Goal: Task Accomplishment & Management: Manage account settings

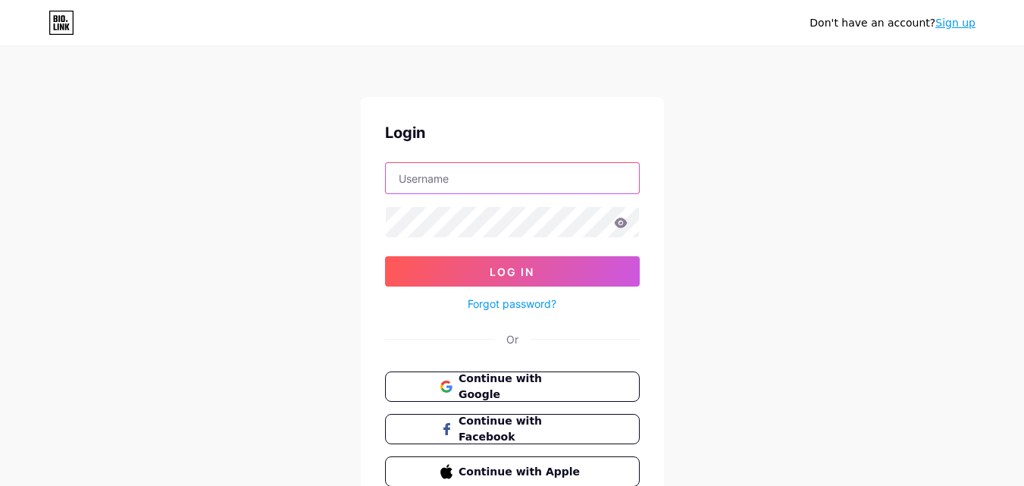
type input "[EMAIL_ADDRESS][DOMAIN_NAME]"
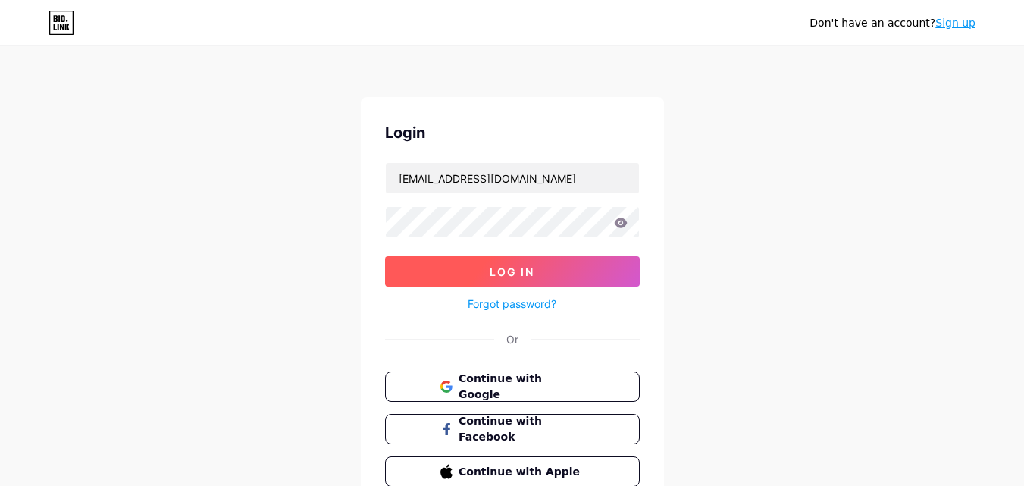
click at [554, 268] on button "Log In" at bounding box center [512, 271] width 255 height 30
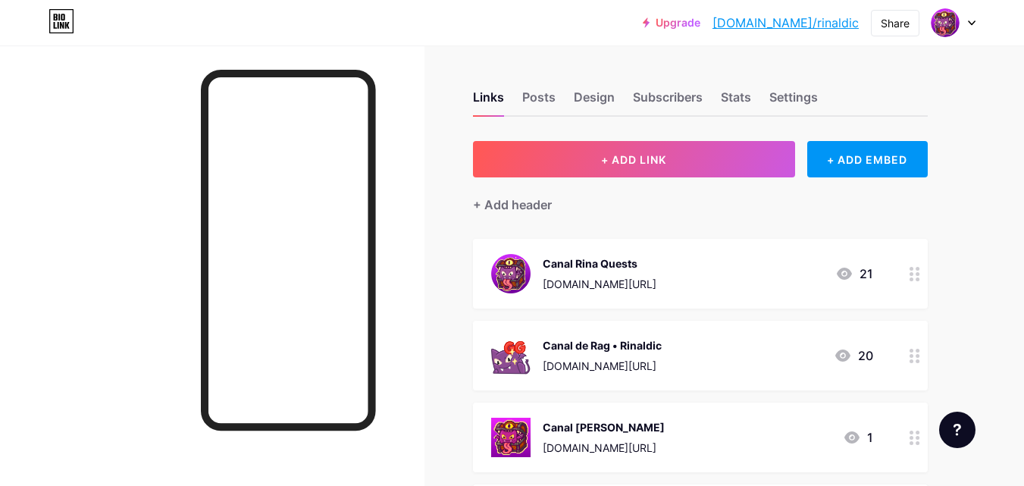
click at [657, 276] on div "[DOMAIN_NAME][URL]" at bounding box center [600, 284] width 114 height 16
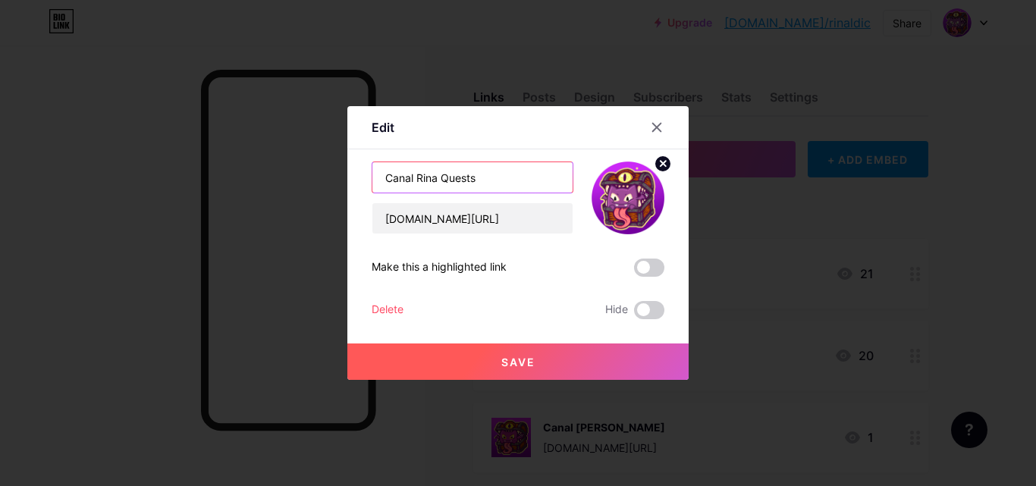
drag, startPoint x: 416, startPoint y: 175, endPoint x: 523, endPoint y: 173, distance: 106.9
click at [523, 173] on input "Canal Rina Quests" at bounding box center [472, 177] width 200 height 30
type input "Canal Principal"
click at [501, 365] on span "Save" at bounding box center [518, 362] width 34 height 13
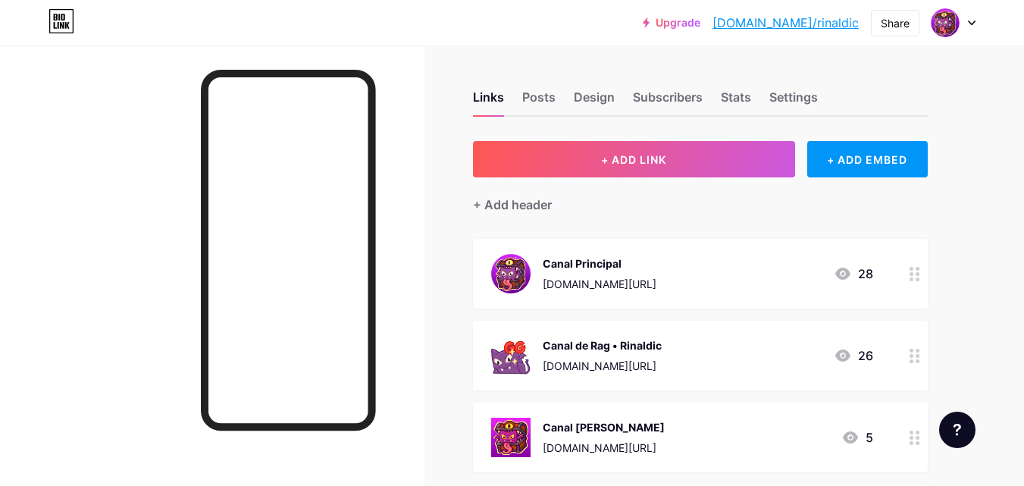
click at [662, 345] on div "Canal de Rag • Rinaldic" at bounding box center [602, 345] width 119 height 16
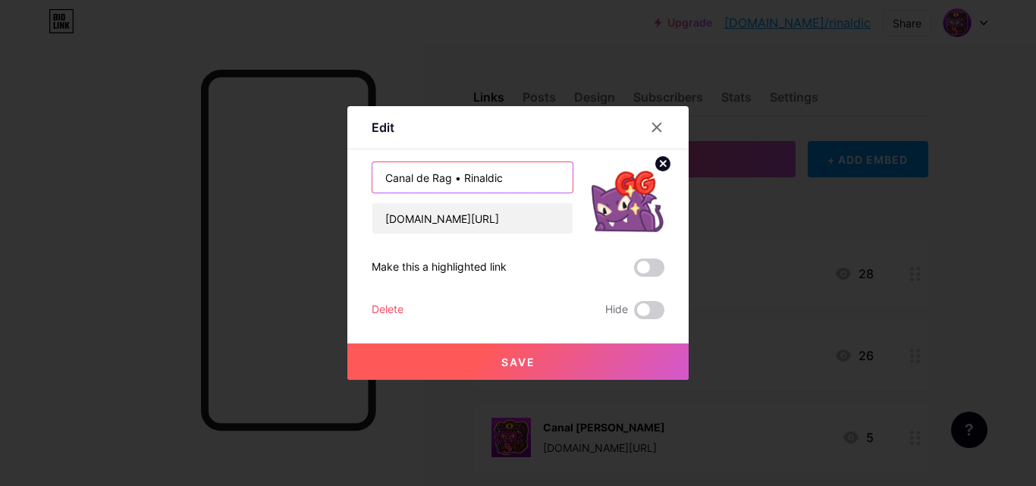
drag, startPoint x: 453, startPoint y: 177, endPoint x: 591, endPoint y: 211, distance: 142.9
click at [583, 175] on div "Canal de Rag • Rinaldic www.youtube.com/@Rinaldic?sub_confirmation=1" at bounding box center [518, 198] width 293 height 73
type input "Canal de Rag"
click at [560, 347] on button "Save" at bounding box center [517, 361] width 341 height 36
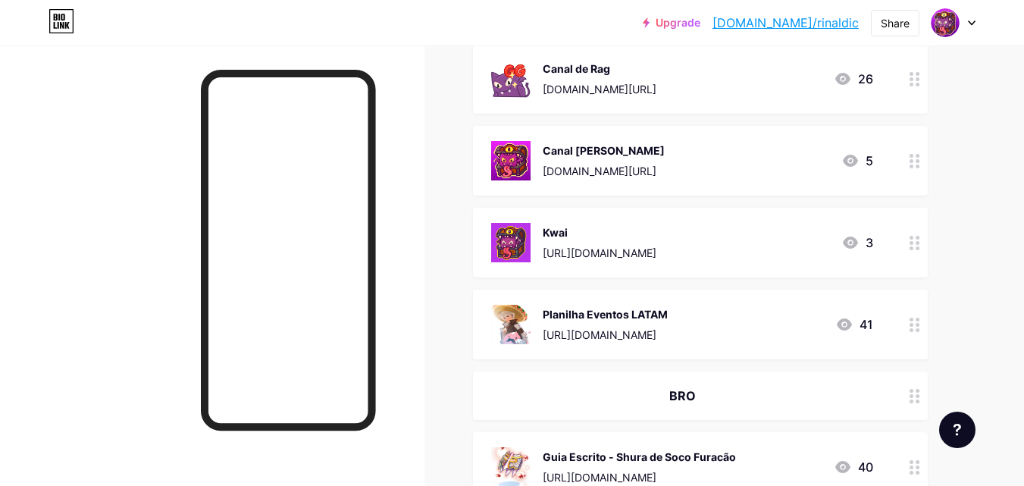
scroll to position [303, 0]
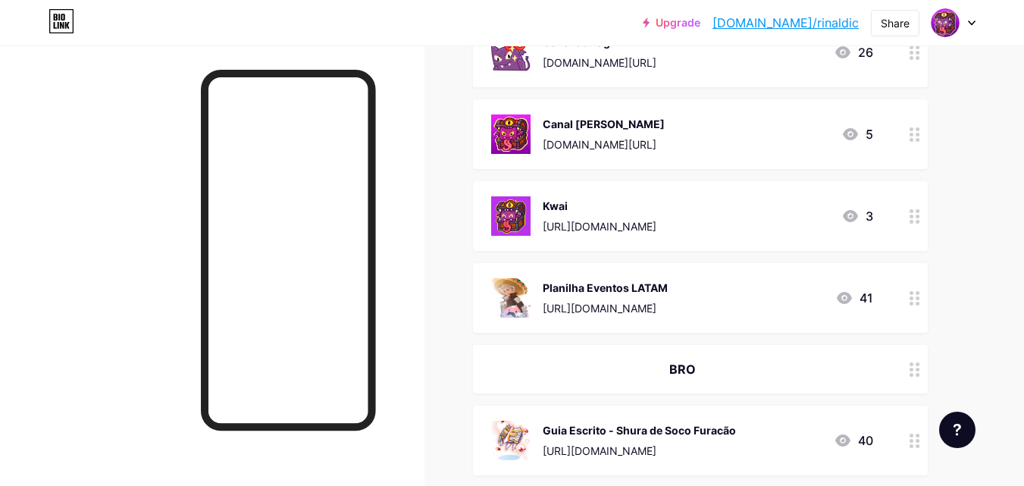
click at [668, 303] on div "https://docs.google.com/spreadsheets/d/17SoheHy8nZWwV5LfL78CizFo97LMcvtpetOYc5C…" at bounding box center [605, 308] width 125 height 16
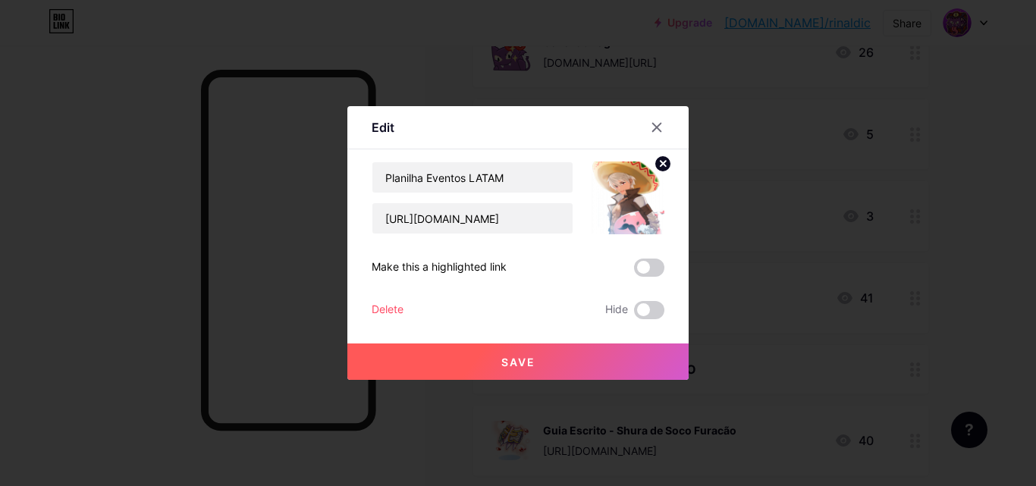
click at [406, 305] on div "Delete Hide" at bounding box center [518, 310] width 293 height 18
click at [404, 312] on div "Delete Hide" at bounding box center [518, 310] width 293 height 18
click at [393, 306] on div "Delete" at bounding box center [388, 310] width 32 height 18
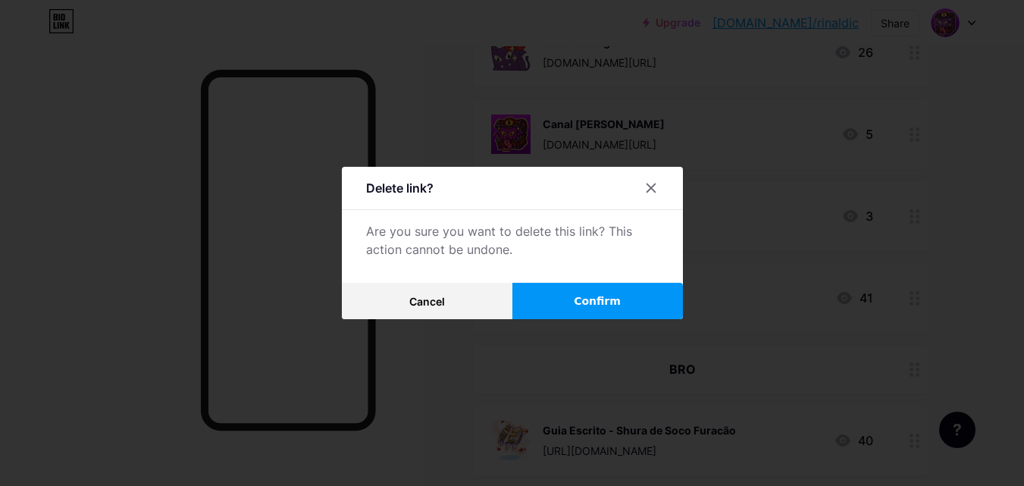
click at [575, 302] on button "Confirm" at bounding box center [598, 301] width 171 height 36
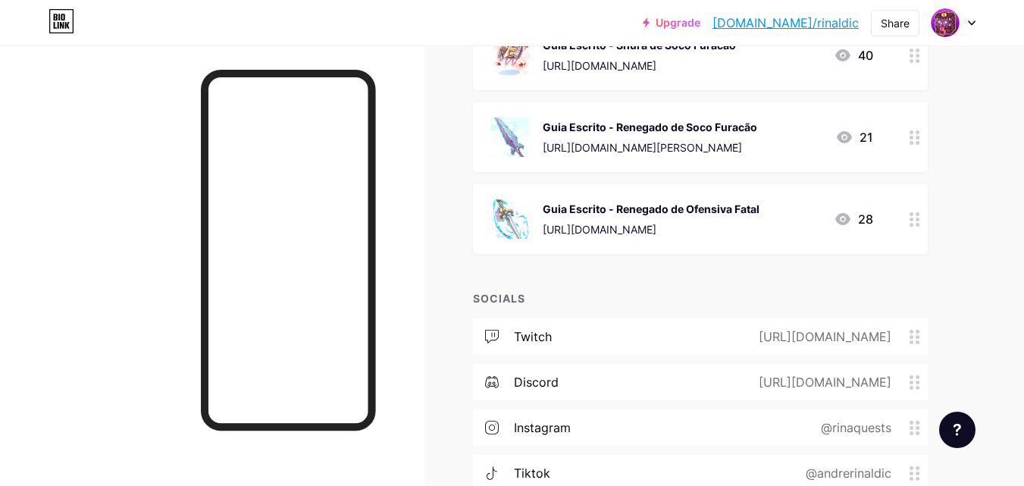
scroll to position [455, 0]
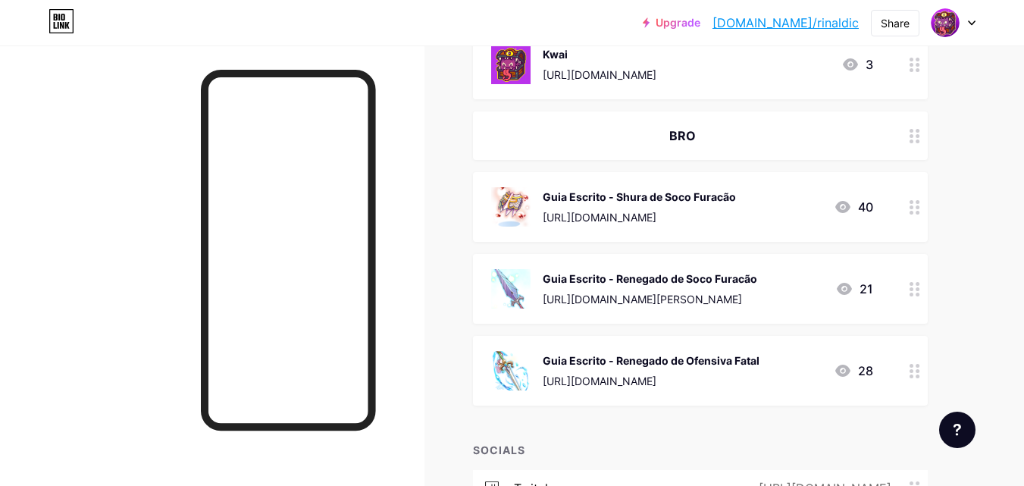
click at [695, 229] on div "Guia Escrito - Shura de Soco Furacão https://forum.playragnarokonlinebr.com/ind…" at bounding box center [700, 207] width 455 height 70
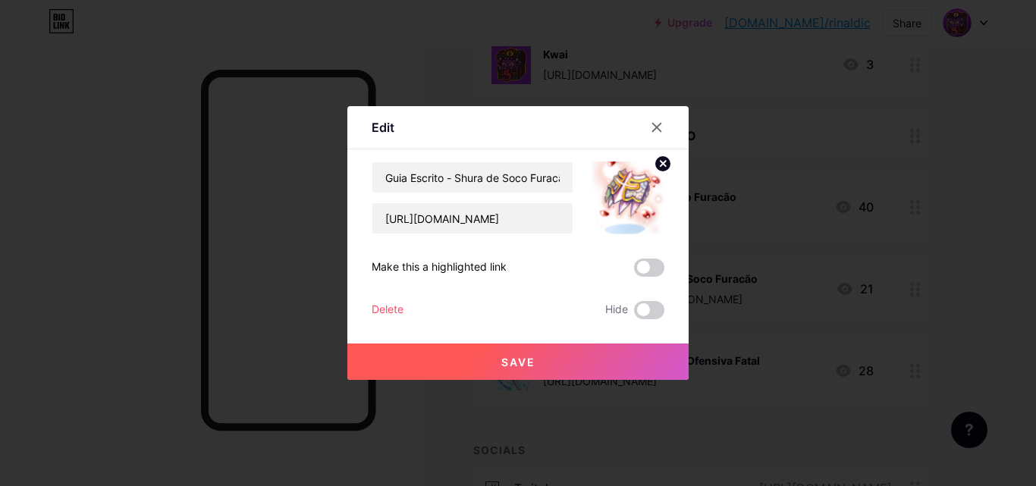
click at [388, 311] on div "Delete" at bounding box center [388, 310] width 32 height 18
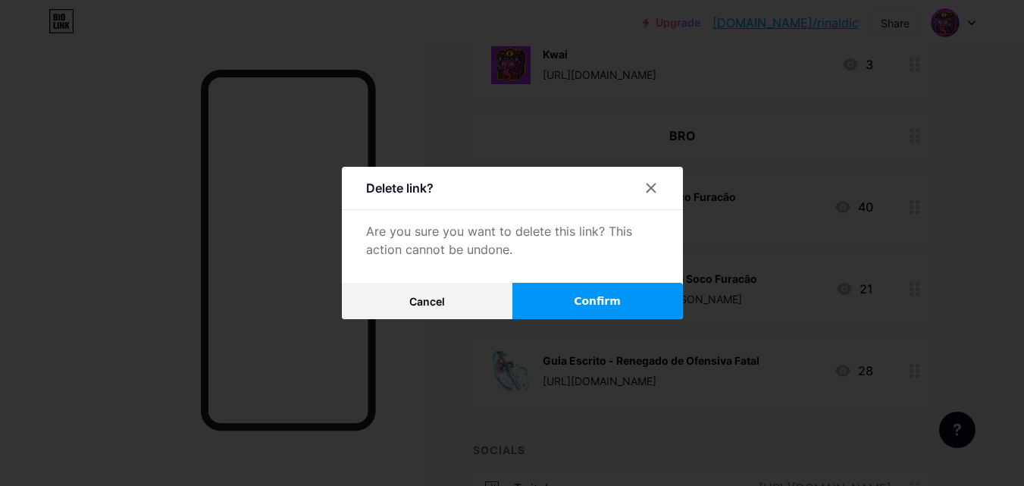
click at [588, 288] on button "Confirm" at bounding box center [598, 301] width 171 height 36
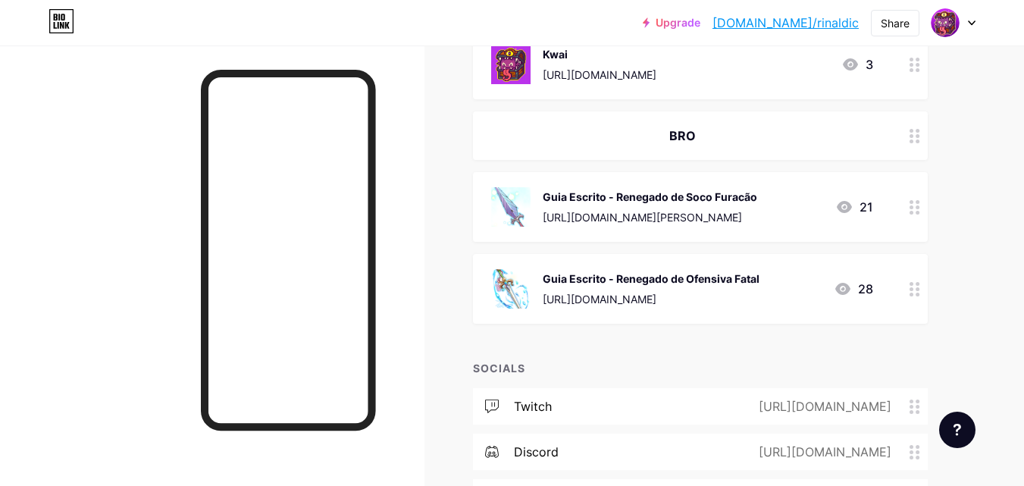
click at [594, 223] on div "https://forum.playragnarokonlinebr.com/index.php?/topic/114226-guia-renegado-de…" at bounding box center [650, 217] width 215 height 16
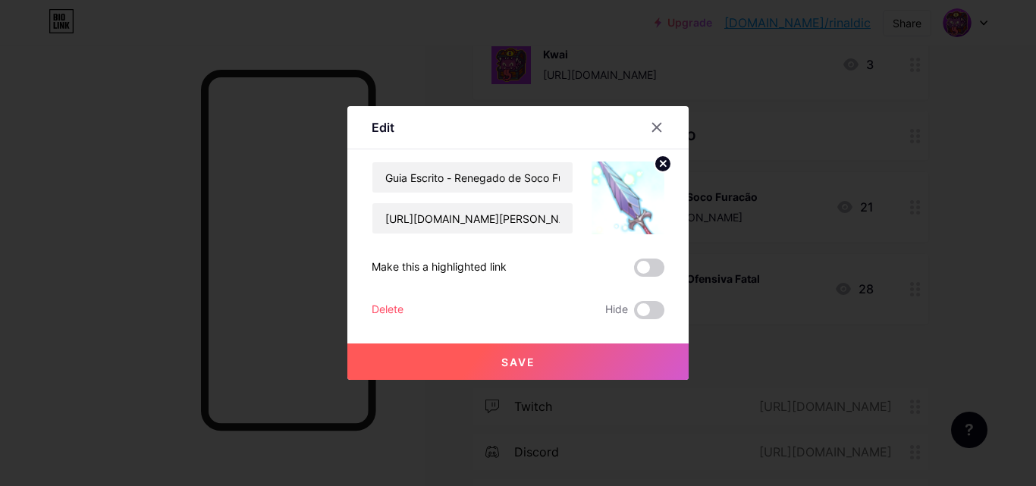
click at [394, 313] on div "Delete" at bounding box center [388, 310] width 32 height 18
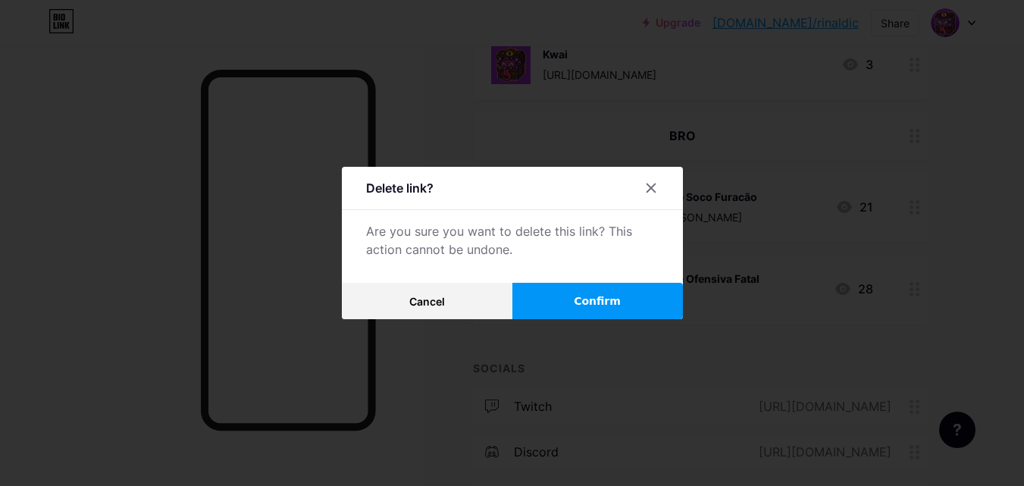
click at [610, 303] on span "Confirm" at bounding box center [597, 301] width 47 height 16
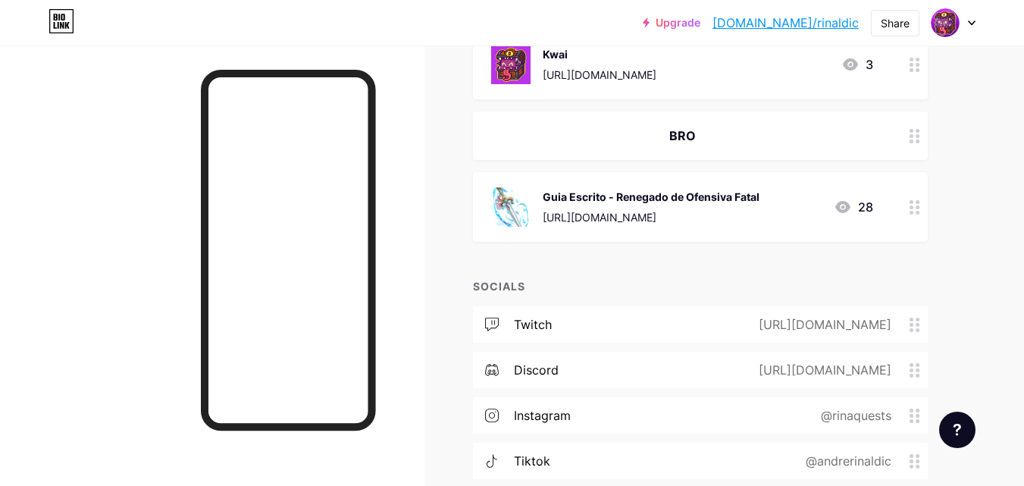
click at [605, 215] on div "https://forum.playragnarokonlinebr.com/index.php?/topic/114344-guia-de-ofensiva…" at bounding box center [651, 217] width 217 height 16
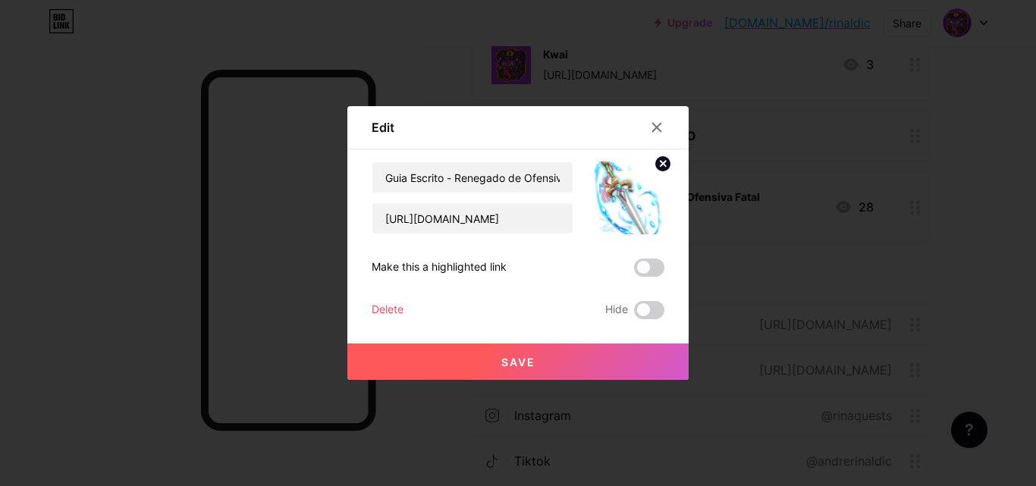
click at [394, 306] on div "Delete" at bounding box center [388, 310] width 32 height 18
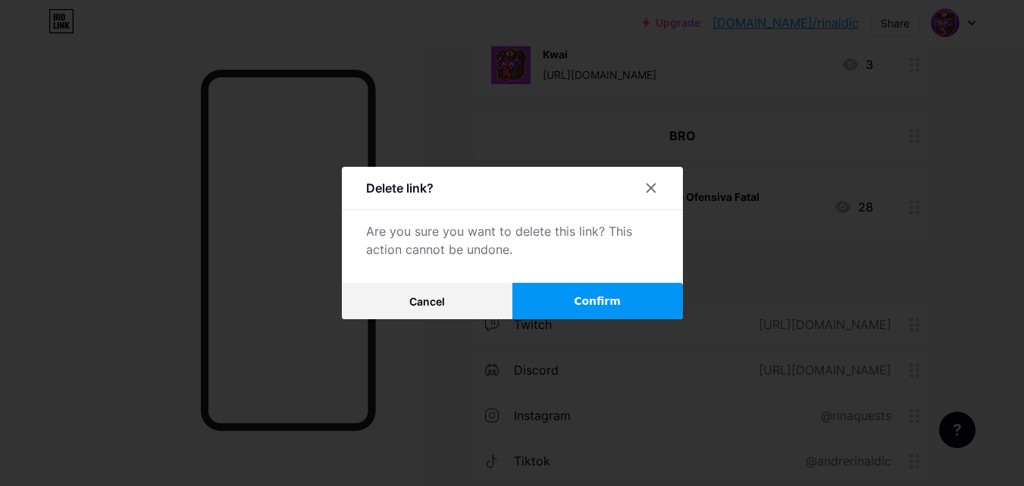
click at [563, 296] on button "Confirm" at bounding box center [598, 301] width 171 height 36
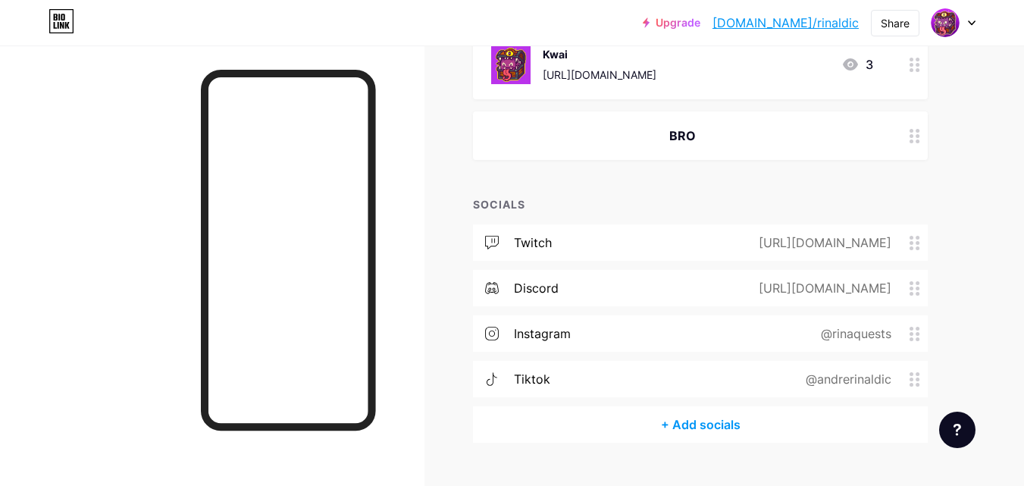
click at [663, 381] on div "tiktok @andrerinaldic" at bounding box center [700, 379] width 455 height 36
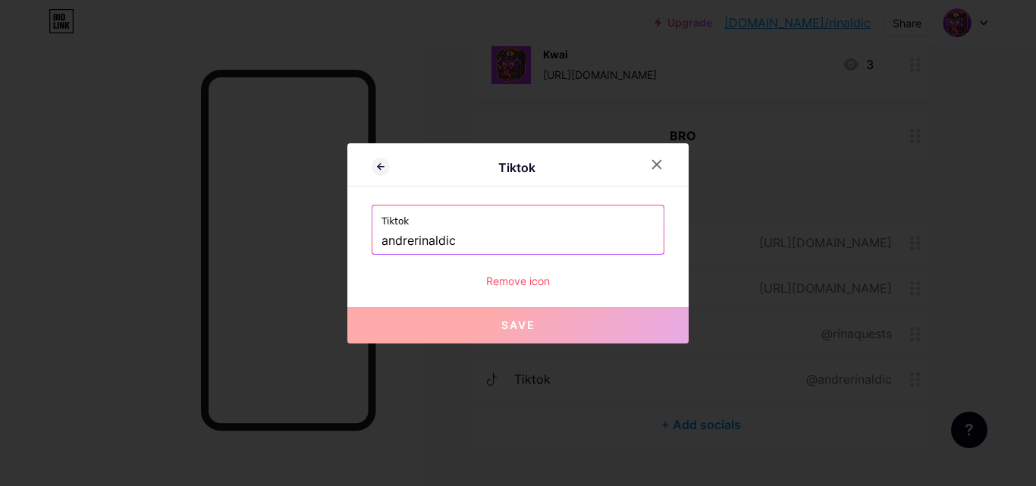
drag, startPoint x: 432, startPoint y: 249, endPoint x: 558, endPoint y: 246, distance: 125.9
click at [558, 246] on div "Tiktok andrerinaldic" at bounding box center [517, 229] width 291 height 49
click at [547, 242] on input "andrerinaldic" at bounding box center [517, 241] width 273 height 26
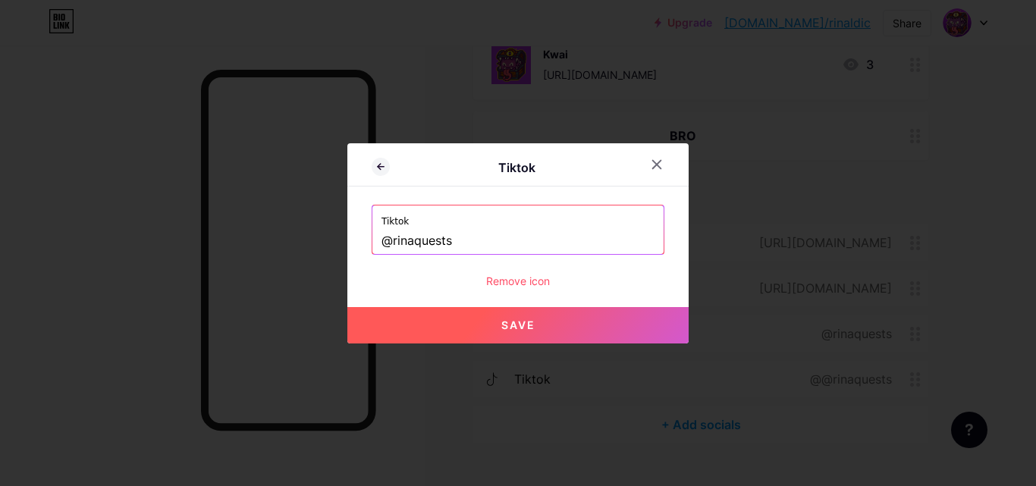
click at [590, 312] on button "Save" at bounding box center [517, 325] width 341 height 36
type input "https://tiktok.com/@rinaquests"
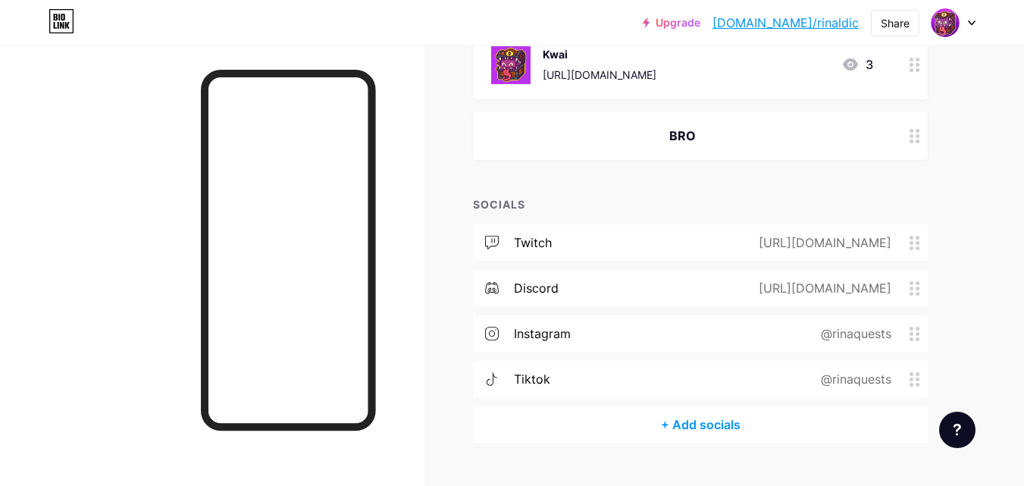
click at [673, 432] on div "+ Add socials" at bounding box center [700, 424] width 455 height 36
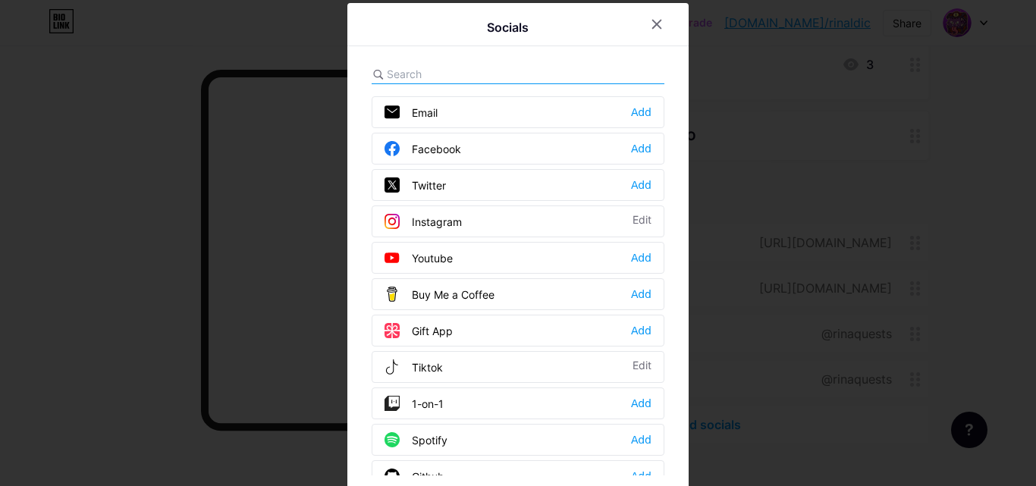
click at [453, 186] on div "Twitter Add" at bounding box center [518, 185] width 293 height 32
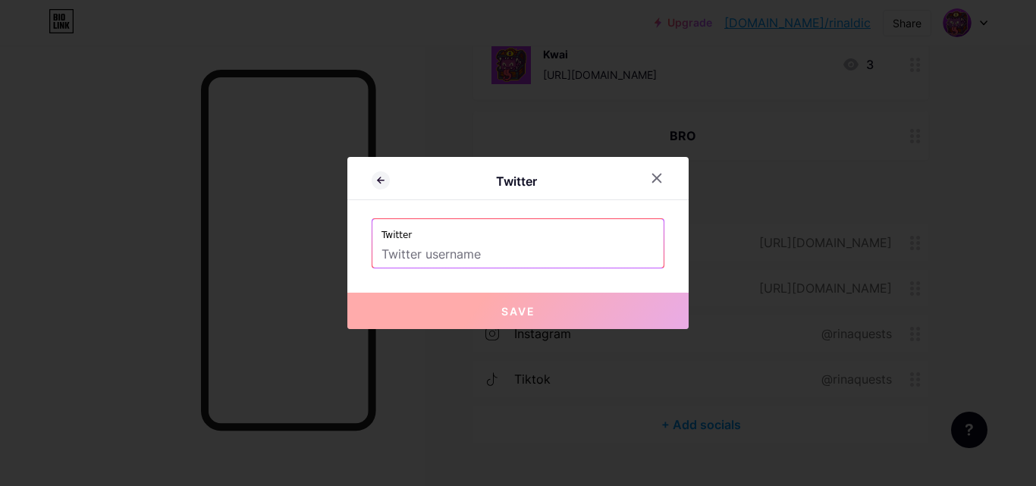
click at [456, 257] on input "text" at bounding box center [517, 255] width 273 height 26
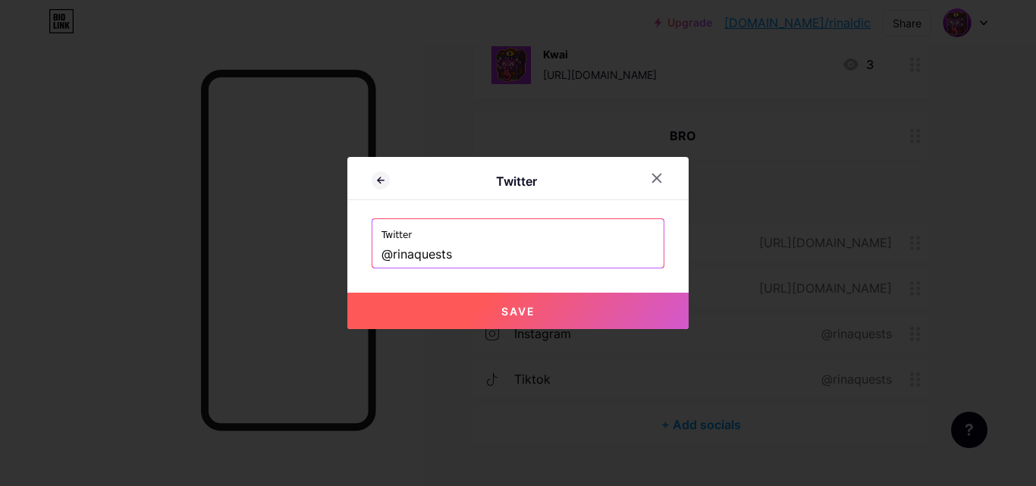
click at [511, 307] on span "Save" at bounding box center [518, 311] width 34 height 13
type input "https://twitter.com/@rinaquests"
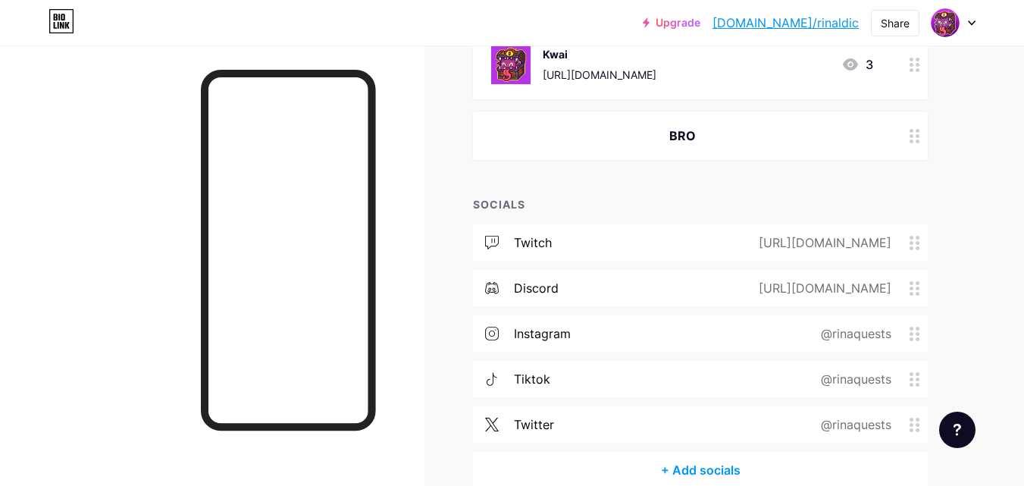
click at [716, 464] on div "+ Add socials" at bounding box center [700, 470] width 455 height 36
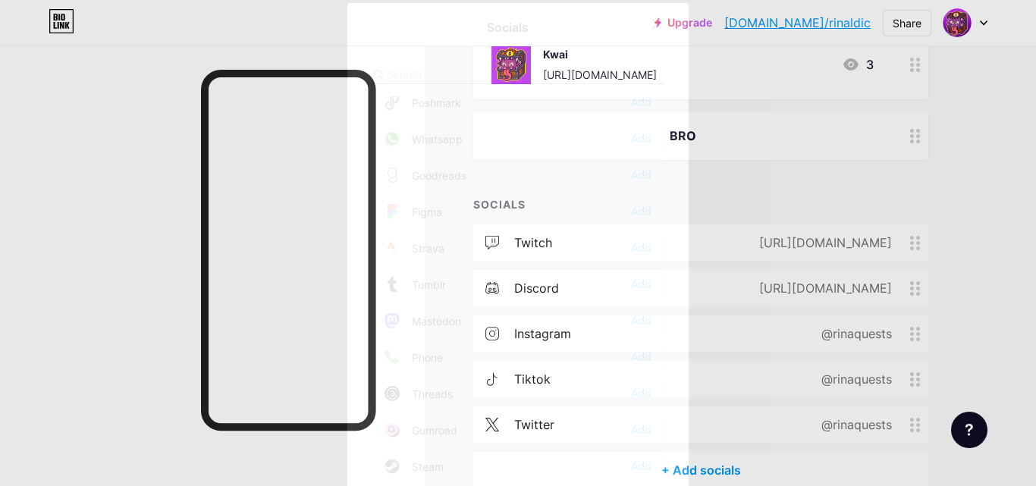
scroll to position [1289, 0]
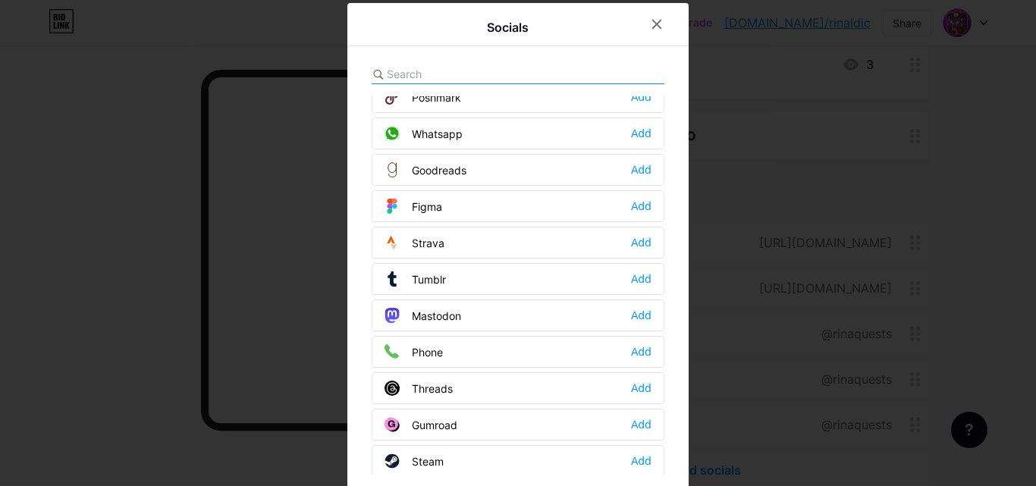
click at [450, 385] on div "Threads Add" at bounding box center [518, 388] width 293 height 32
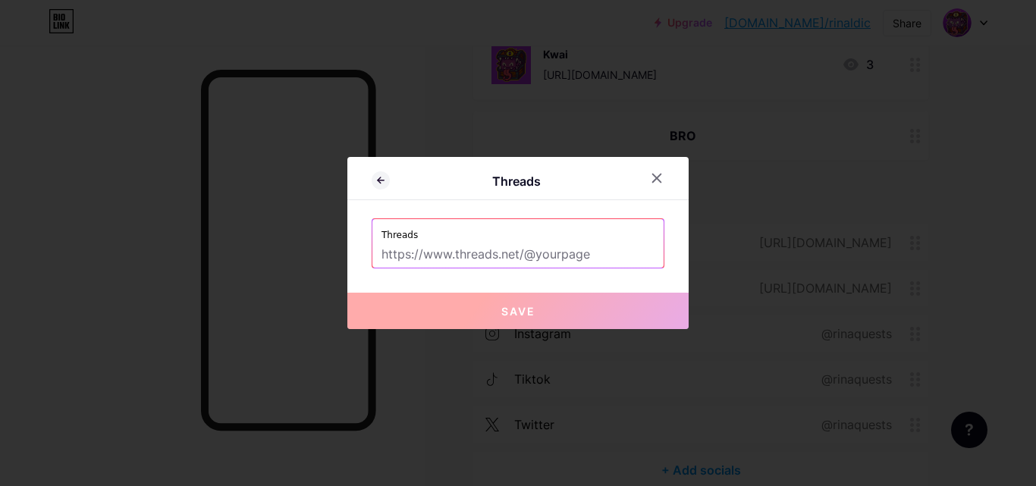
click at [515, 254] on input "text" at bounding box center [517, 255] width 273 height 26
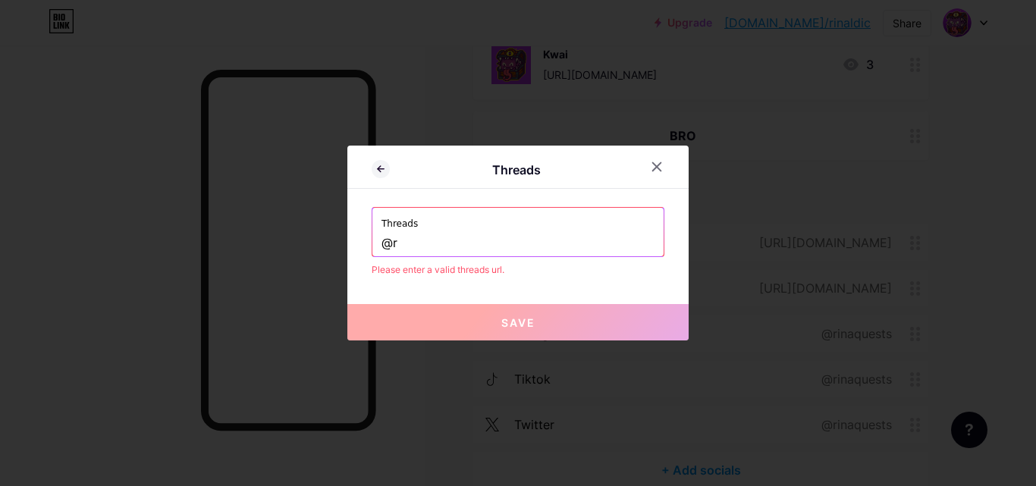
type input "@"
paste input "[URL][DOMAIN_NAME]"
click at [551, 312] on button "Save" at bounding box center [517, 322] width 341 height 36
click at [557, 244] on input "[URL][DOMAIN_NAME]" at bounding box center [517, 244] width 273 height 26
drag, startPoint x: 522, startPoint y: 339, endPoint x: 518, endPoint y: 326, distance: 13.4
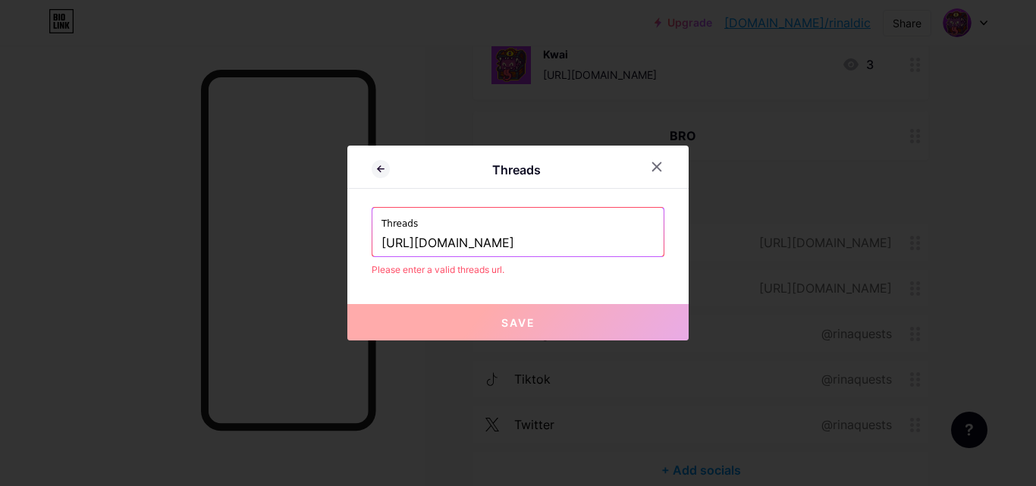
click at [521, 338] on button "Save" at bounding box center [517, 322] width 341 height 36
click at [517, 323] on span "Save" at bounding box center [518, 322] width 34 height 13
click at [420, 236] on input "[URL][DOMAIN_NAME]" at bounding box center [517, 244] width 273 height 26
click at [528, 241] on input "www.threads.com/@rinaquests" at bounding box center [517, 244] width 273 height 26
type input "www.threads.com/@rinaquests"
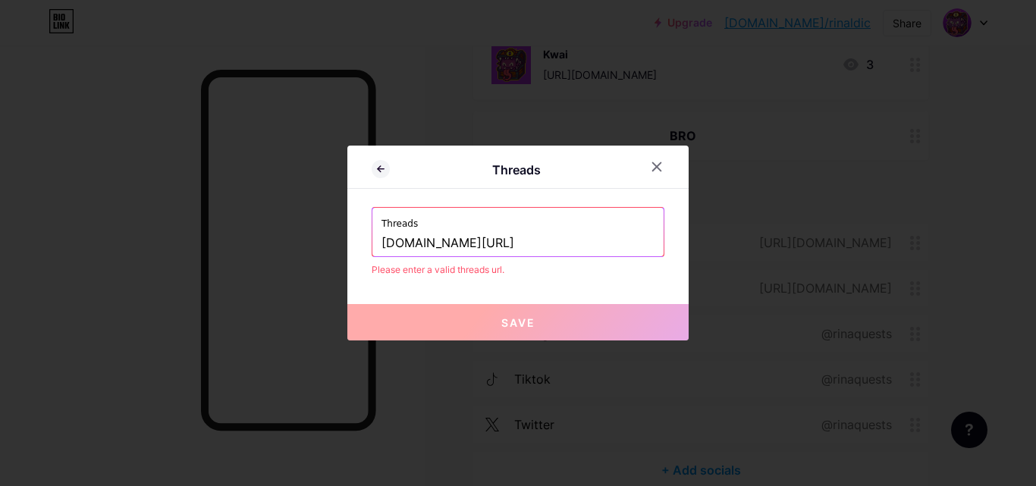
click at [538, 224] on label "Threads" at bounding box center [517, 219] width 273 height 23
click at [660, 160] on div at bounding box center [656, 166] width 27 height 27
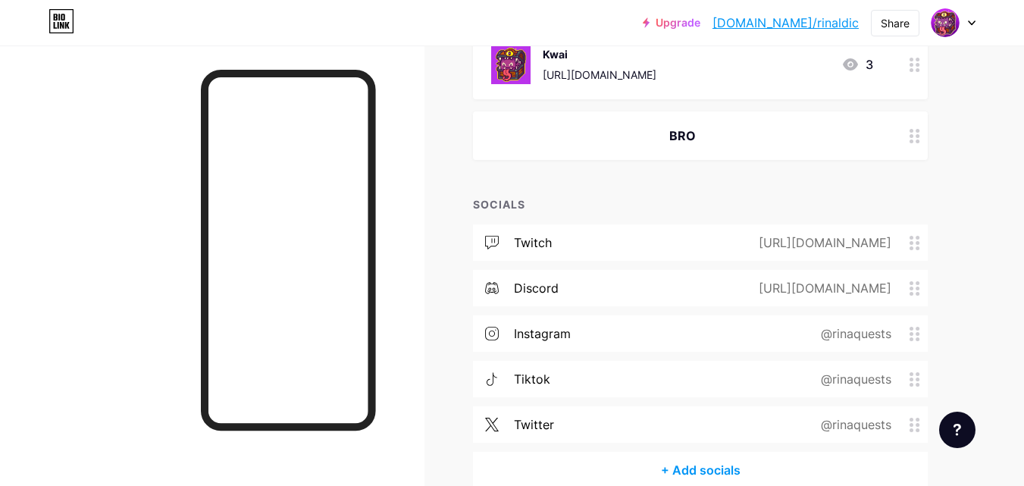
click at [717, 463] on div "+ Add socials" at bounding box center [700, 470] width 455 height 36
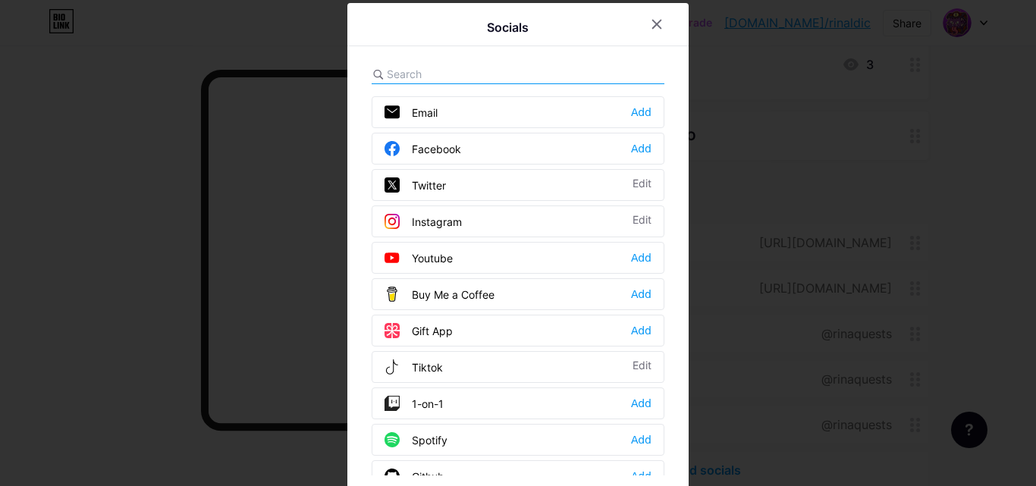
click at [463, 76] on input "text" at bounding box center [471, 74] width 168 height 16
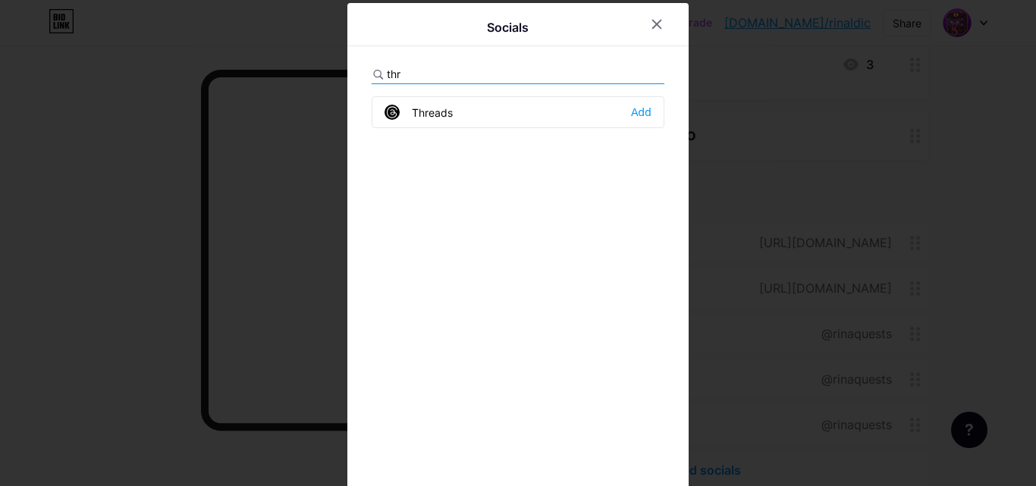
type input "thr"
click at [467, 121] on div "Threads Add" at bounding box center [518, 112] width 293 height 32
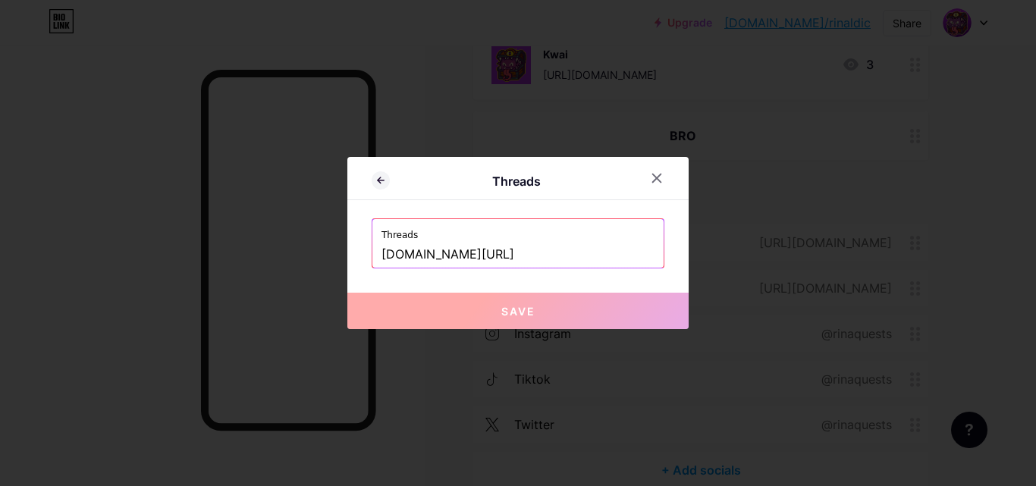
click at [545, 252] on input "www.threads.com/@rinaquests" at bounding box center [517, 255] width 273 height 26
click at [554, 317] on button "Save" at bounding box center [517, 311] width 341 height 36
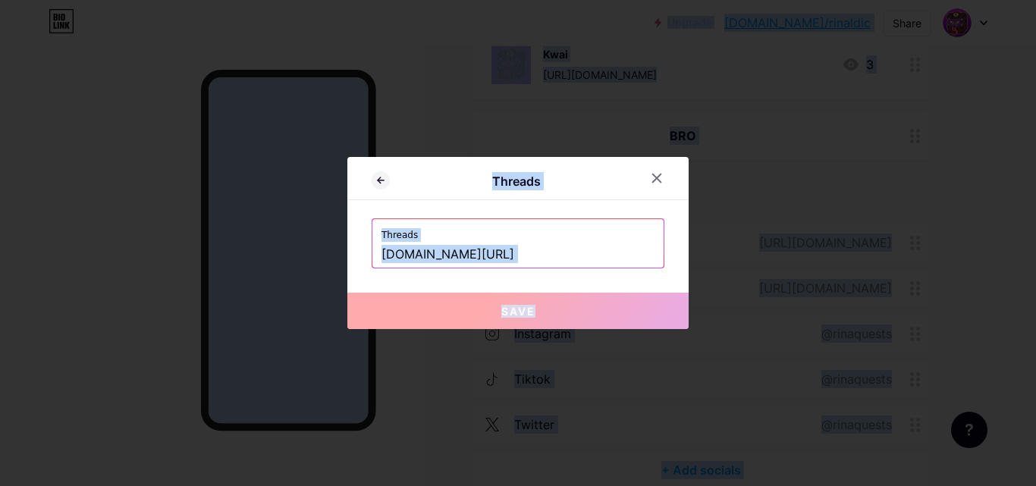
click at [572, 249] on input "www.threads.com/@rinaquests" at bounding box center [517, 255] width 273 height 26
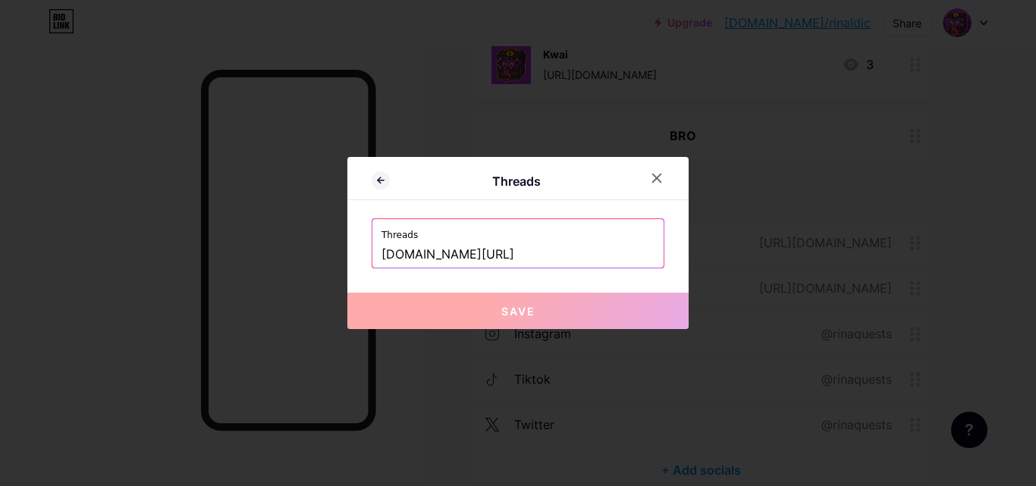
click at [584, 249] on input "www.threads.com/@rinaquests" at bounding box center [517, 255] width 273 height 26
paste input "[URL][DOMAIN_NAME]"
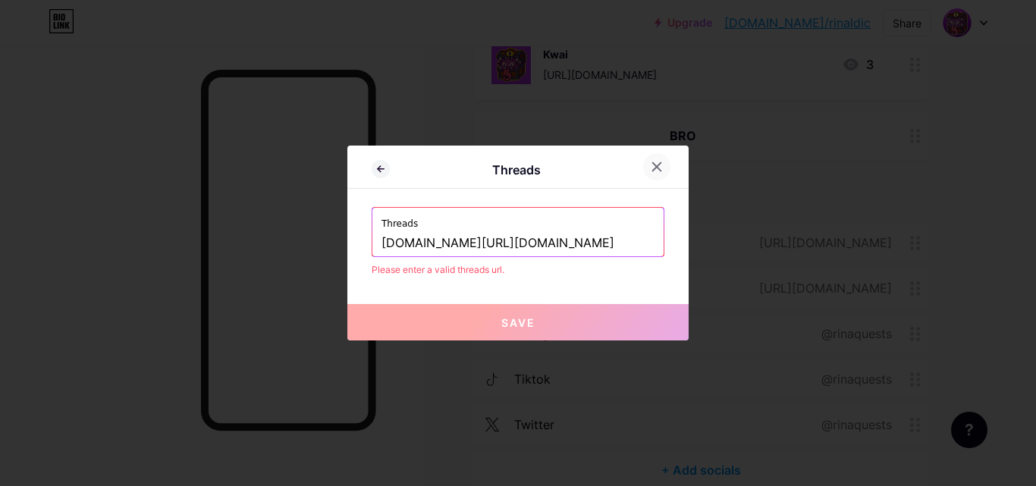
paste input "text"
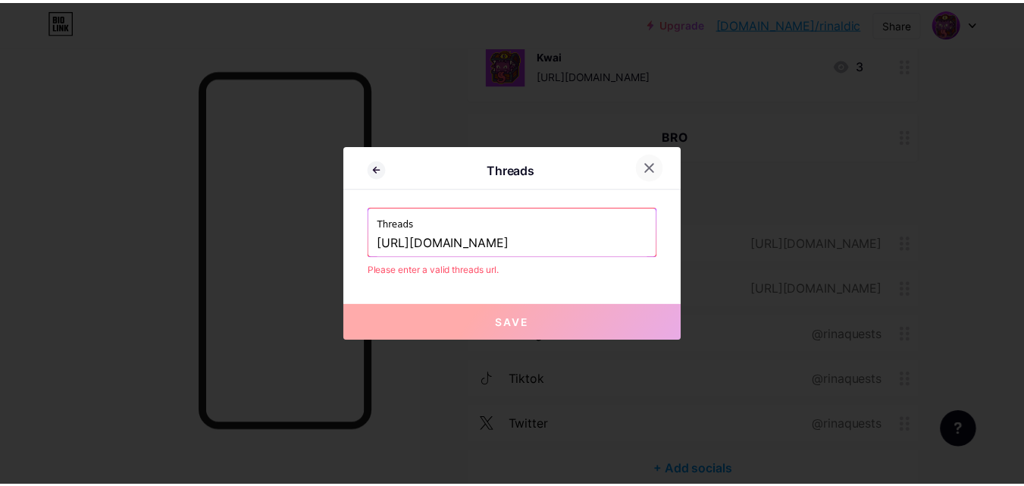
scroll to position [0, 0]
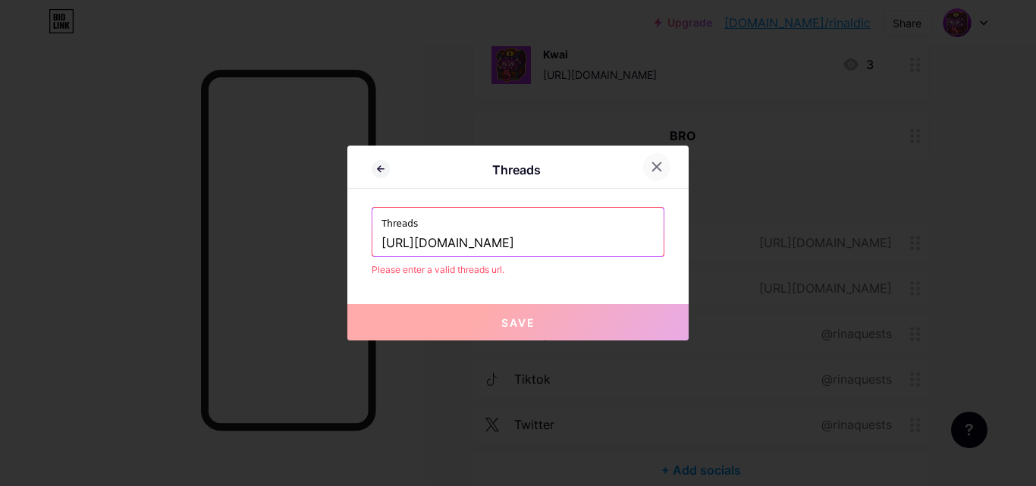
type input "[URL][DOMAIN_NAME]"
click at [647, 173] on div at bounding box center [656, 166] width 27 height 27
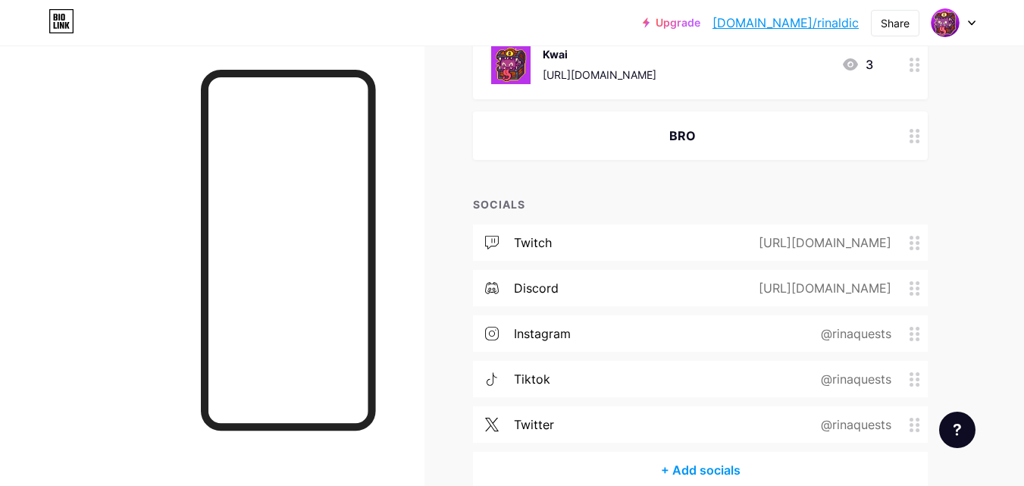
click at [968, 219] on div "Links Posts Design Subscribers Stats Settings + ADD LINK + ADD EMBED + Add head…" at bounding box center [496, 78] width 992 height 974
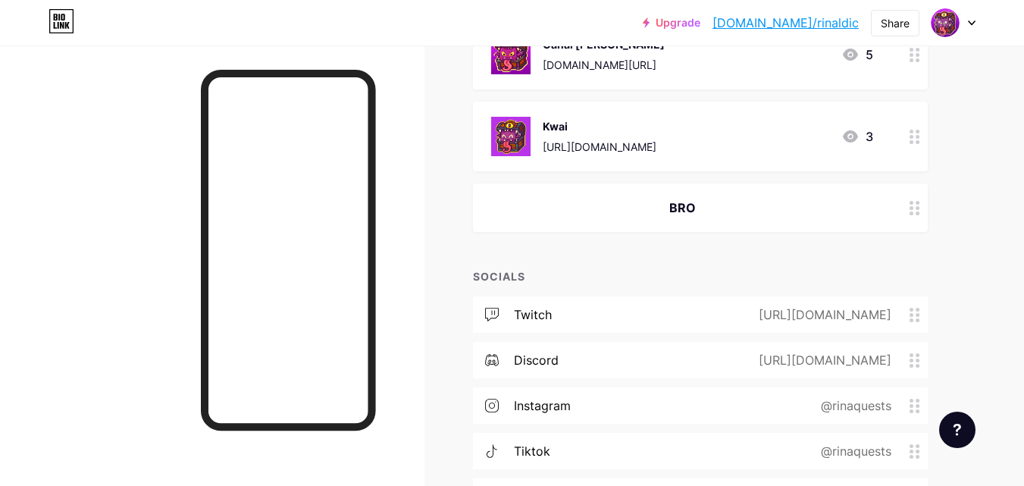
scroll to position [227, 0]
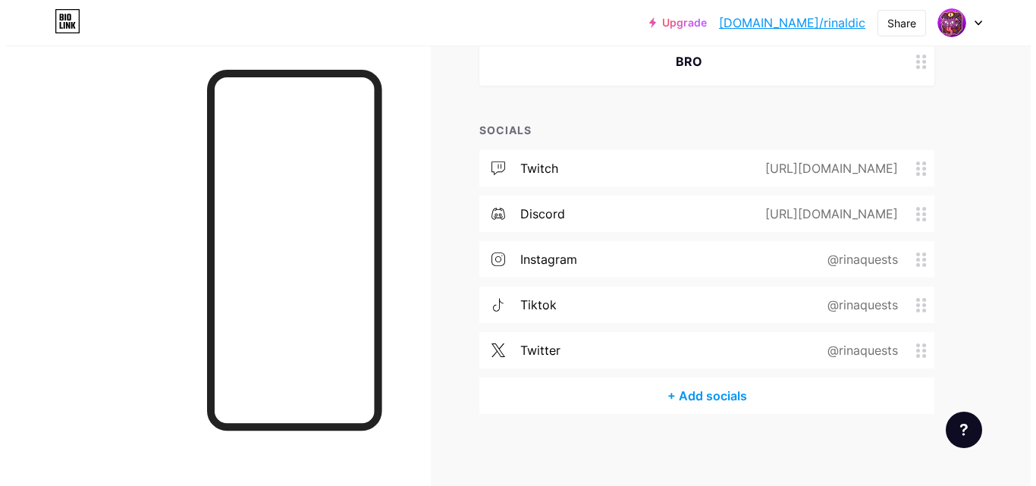
scroll to position [531, 0]
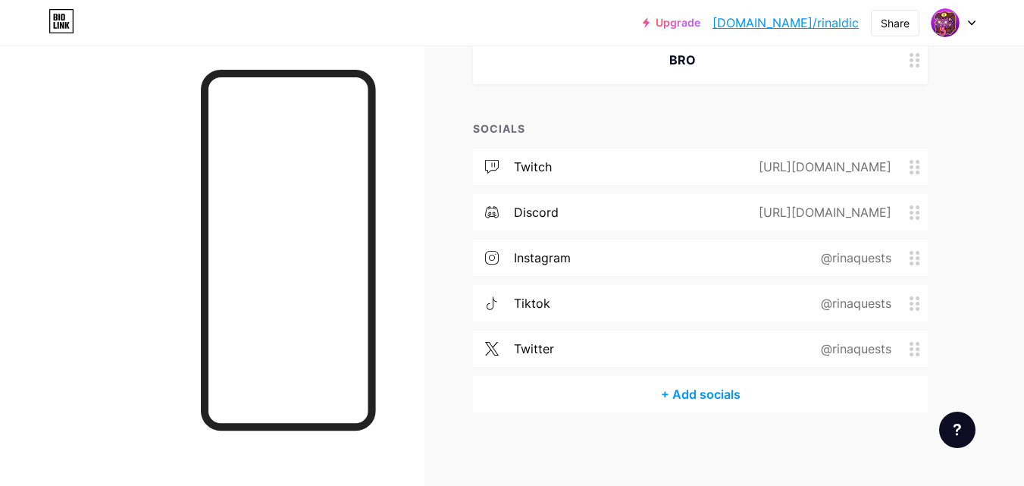
click at [677, 390] on div "+ Add socials" at bounding box center [700, 394] width 455 height 36
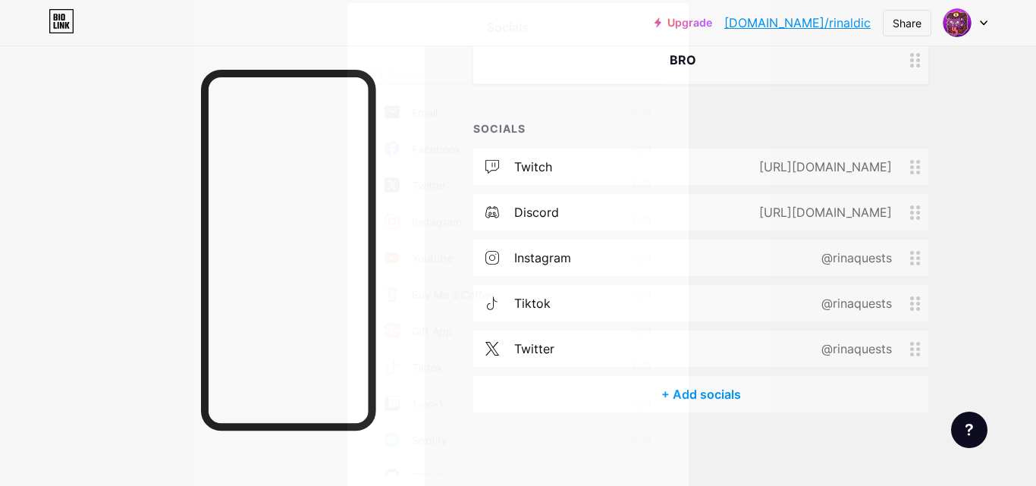
click at [440, 74] on input "text" at bounding box center [471, 74] width 168 height 16
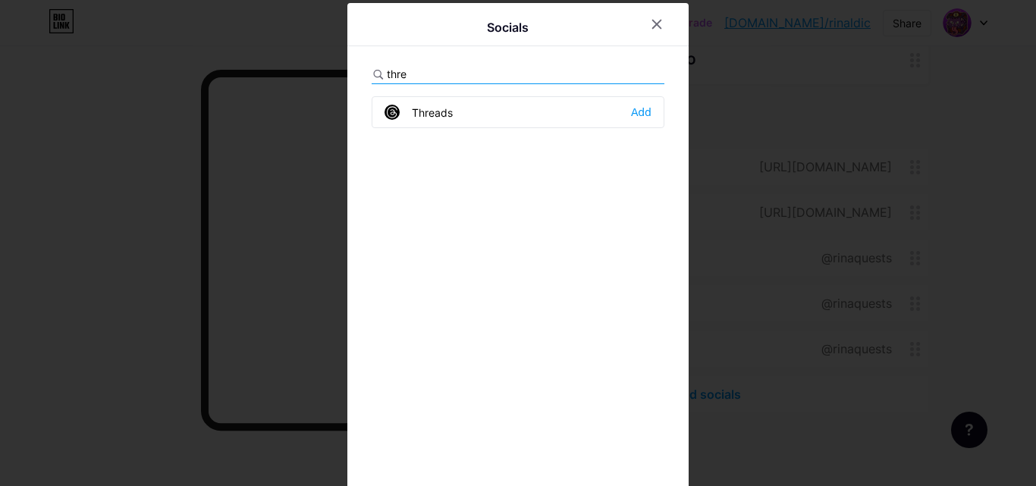
type input "thre"
click at [437, 115] on div "Threads" at bounding box center [418, 112] width 68 height 15
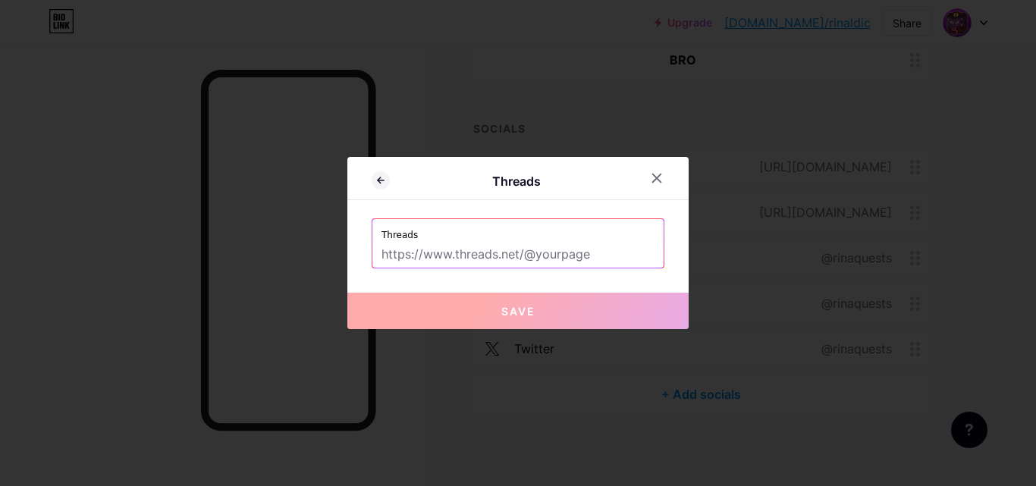
click at [528, 262] on input "text" at bounding box center [517, 255] width 273 height 26
paste input "[URL][DOMAIN_NAME]"
type input "[URL][DOMAIN_NAME]"
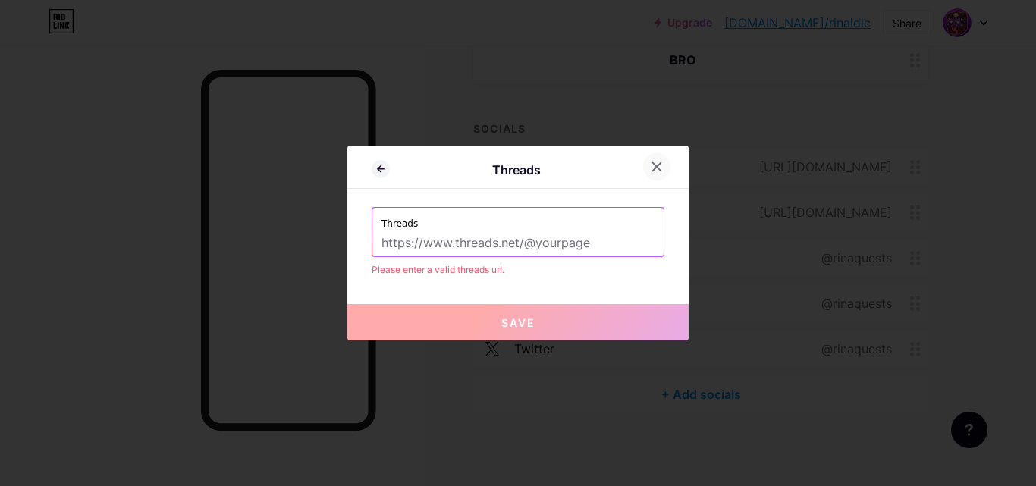
paste input "[URL][DOMAIN_NAME]"
click at [513, 239] on input "[URL][DOMAIN_NAME]" at bounding box center [517, 244] width 273 height 26
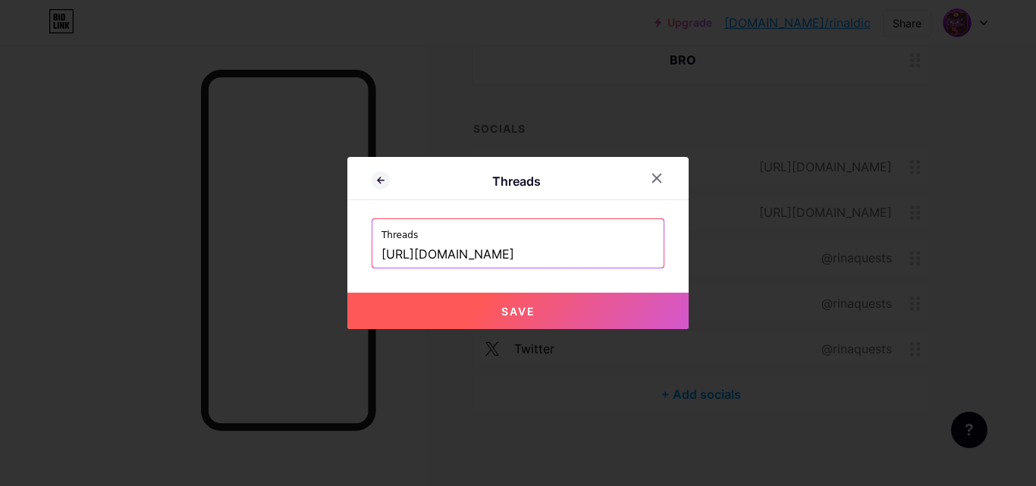
type input "[URL][DOMAIN_NAME]"
click at [549, 318] on button "Save" at bounding box center [517, 311] width 341 height 36
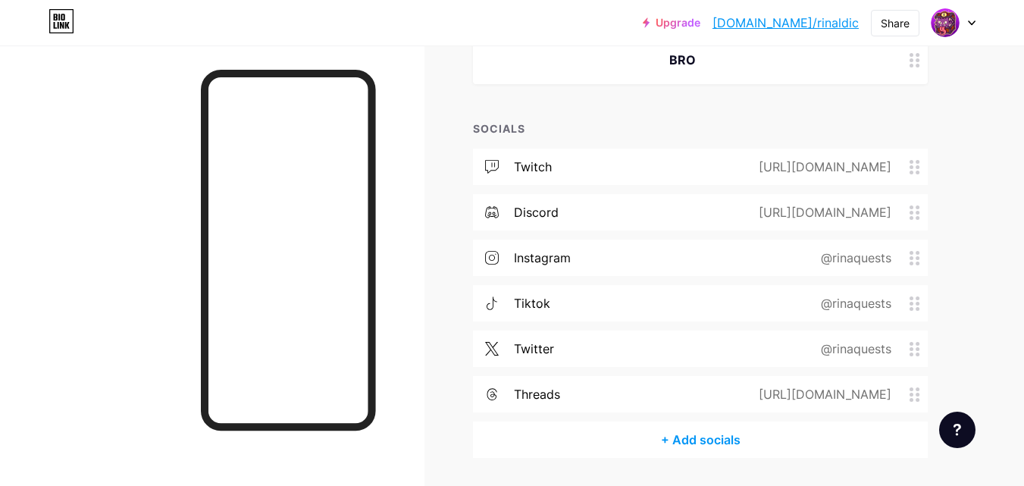
click at [704, 435] on div "+ Add socials" at bounding box center [700, 440] width 455 height 36
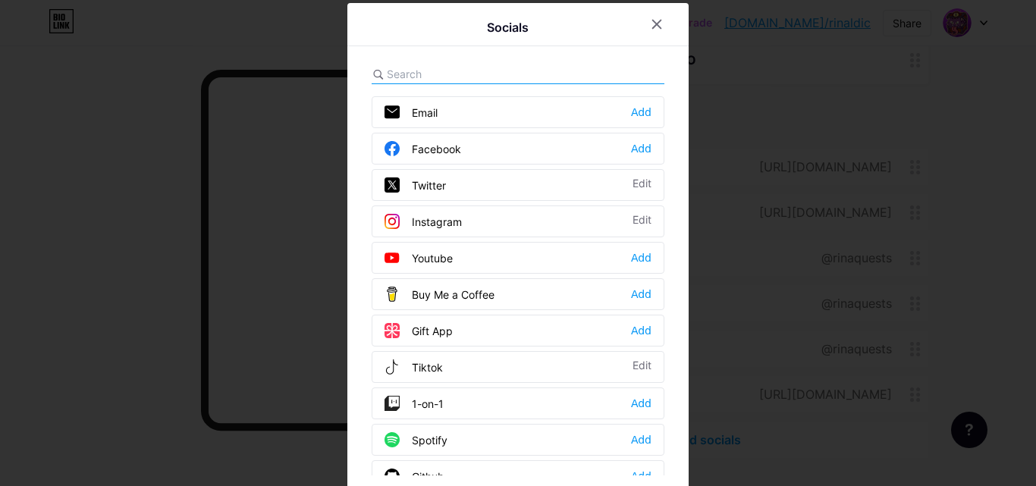
click at [447, 76] on input "text" at bounding box center [471, 74] width 168 height 16
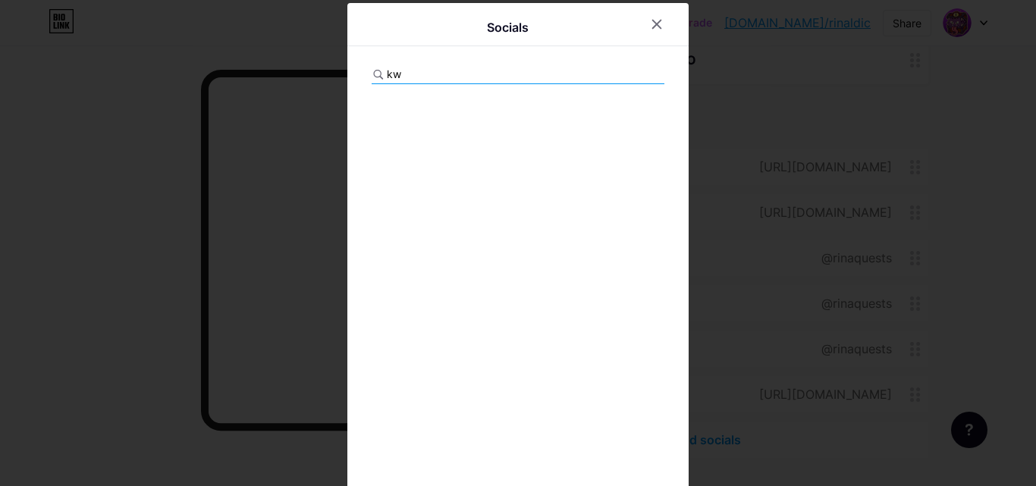
type input "k"
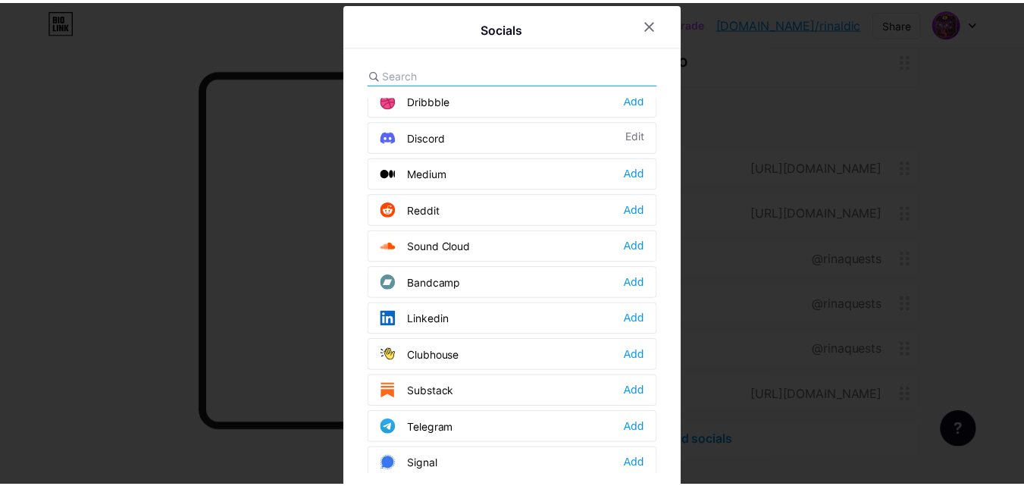
scroll to position [455, 0]
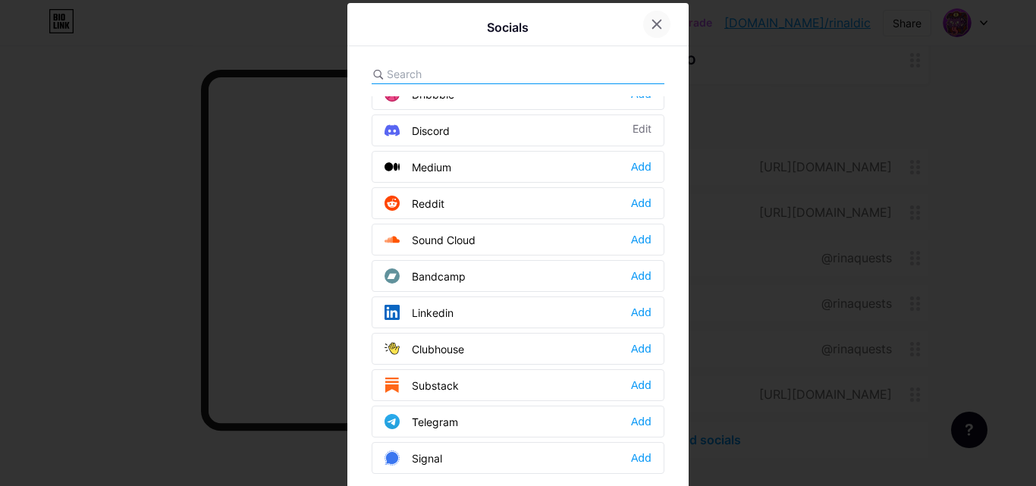
click at [660, 26] on div at bounding box center [656, 24] width 27 height 27
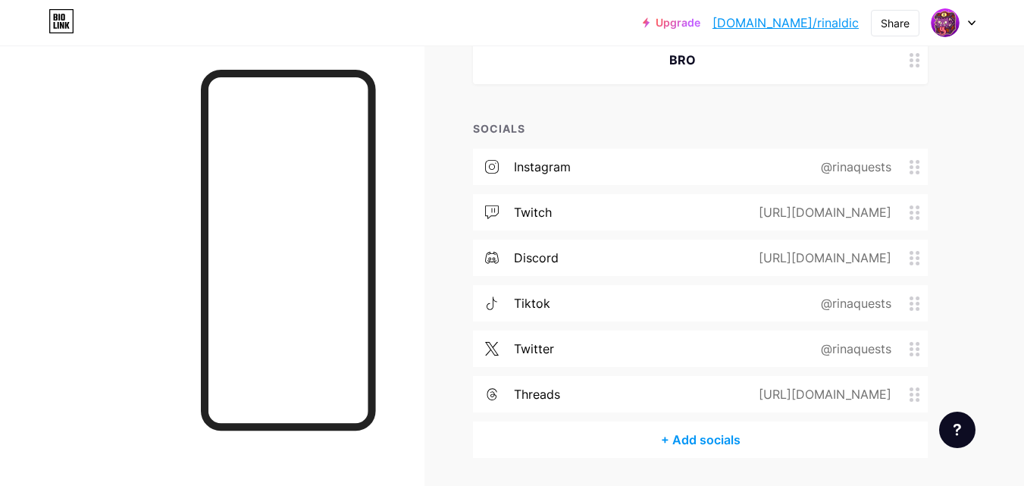
click at [750, 389] on div "[URL][DOMAIN_NAME]" at bounding box center [822, 394] width 175 height 18
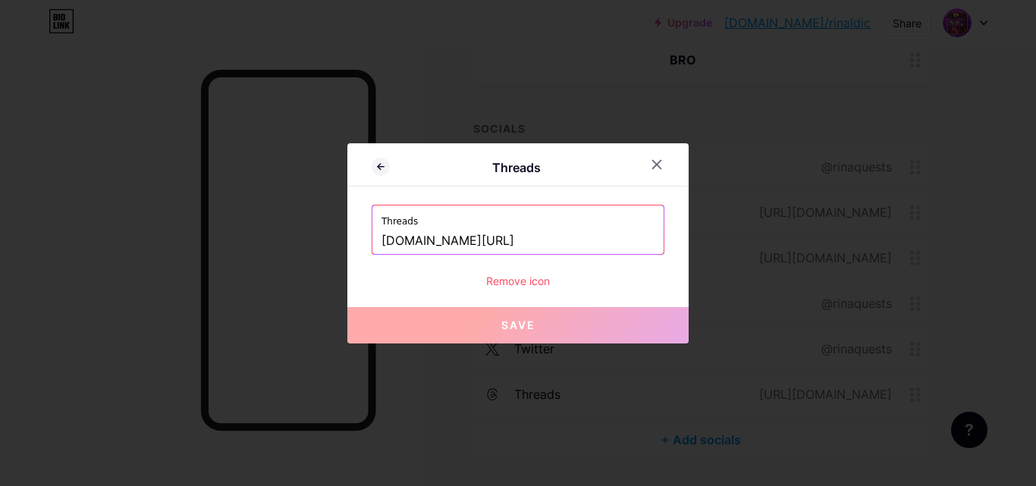
click at [530, 280] on div "Remove icon" at bounding box center [518, 281] width 293 height 16
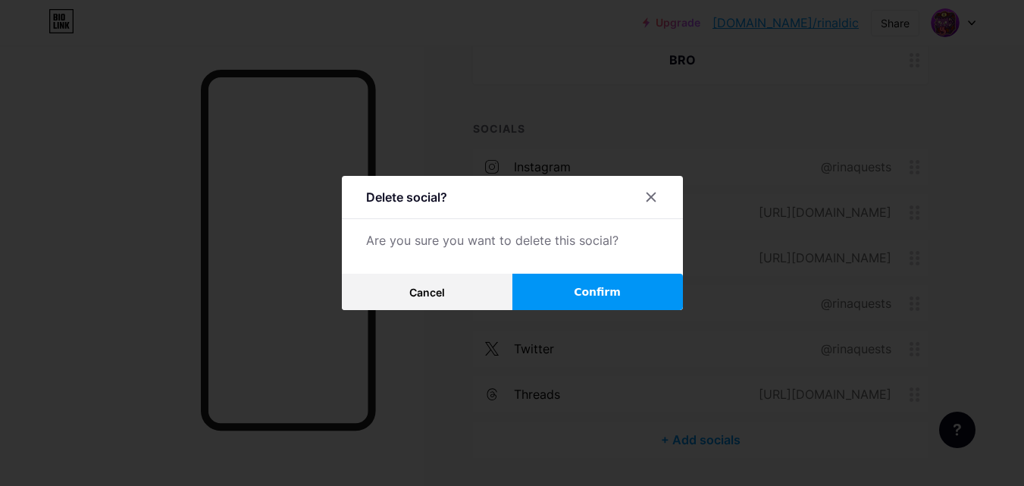
click at [555, 283] on button "Confirm" at bounding box center [598, 292] width 171 height 36
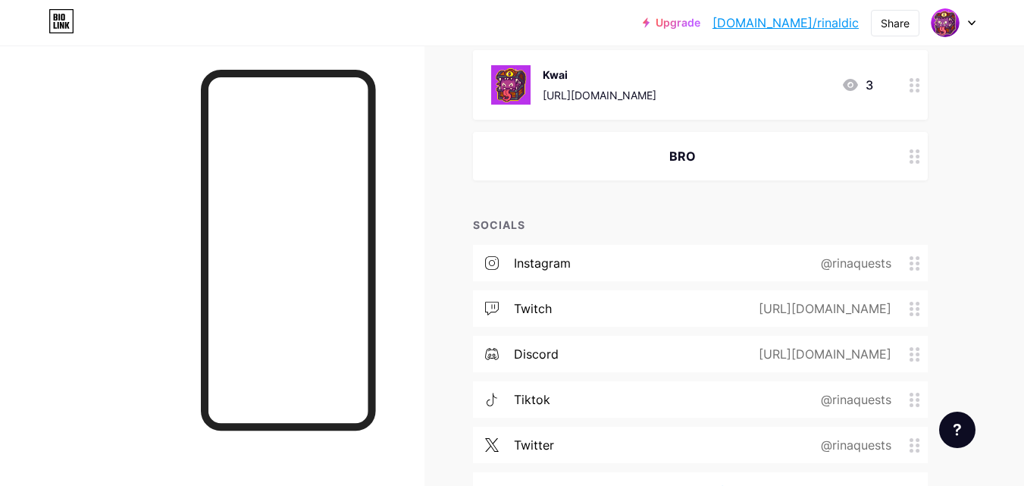
scroll to position [227, 0]
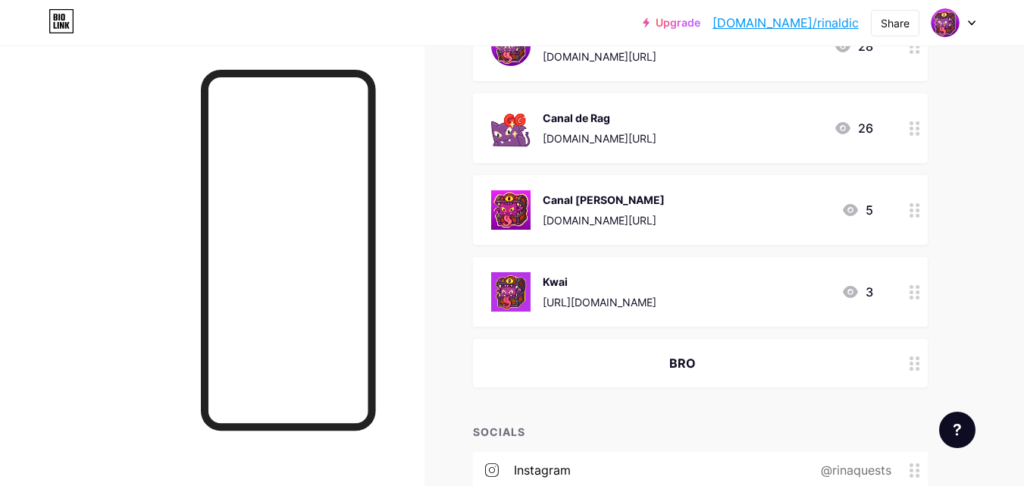
click at [657, 282] on div "Kwai" at bounding box center [600, 282] width 114 height 16
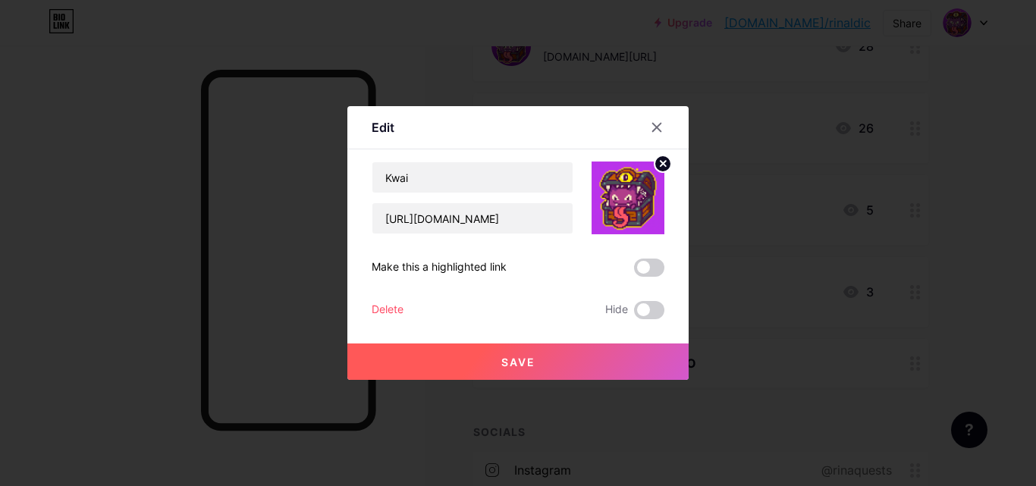
click at [384, 312] on div "Delete" at bounding box center [388, 310] width 32 height 18
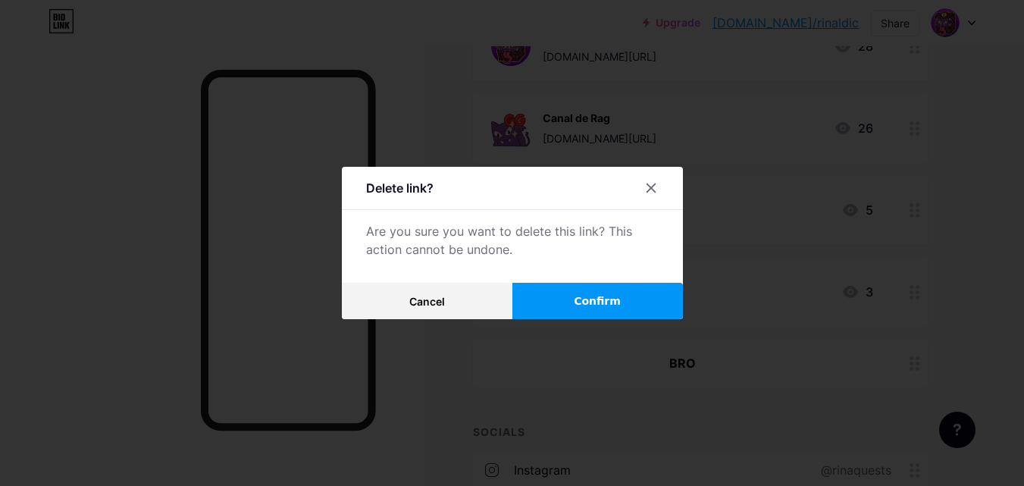
click at [609, 307] on span "Confirm" at bounding box center [597, 301] width 47 height 16
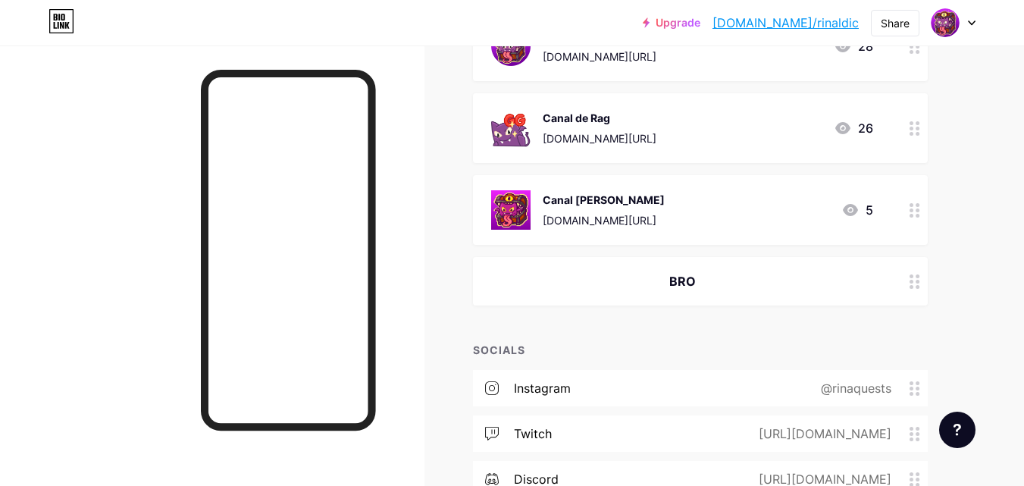
click at [691, 275] on div "BRO" at bounding box center [682, 281] width 382 height 18
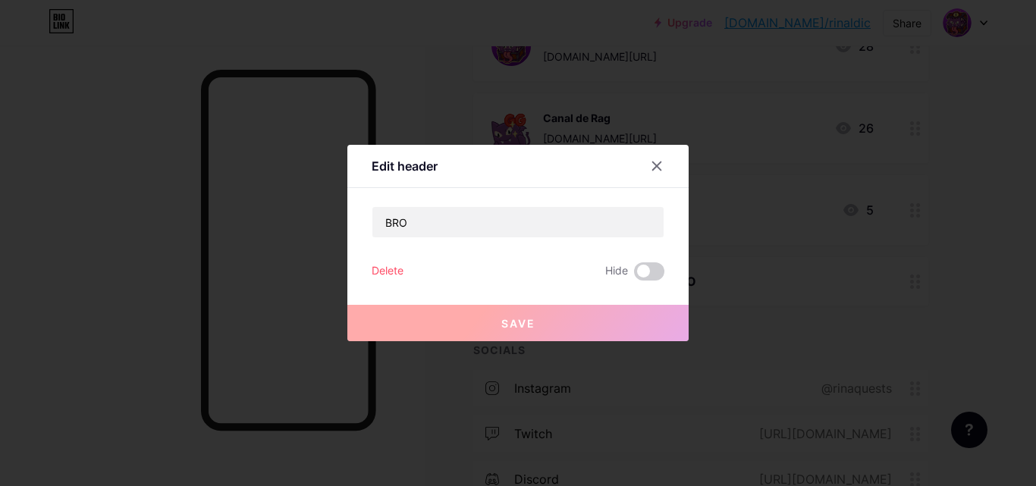
click at [390, 270] on div "Delete" at bounding box center [388, 271] width 32 height 18
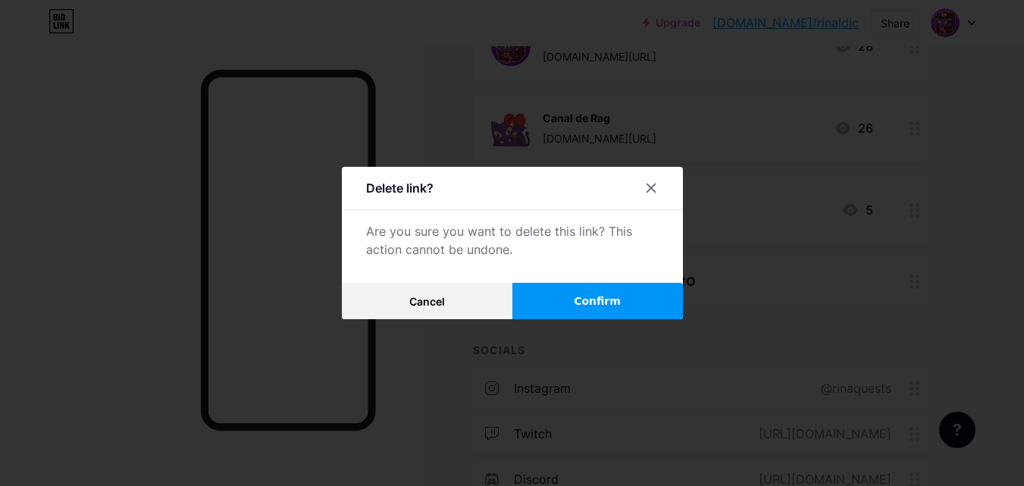
click at [572, 286] on button "Confirm" at bounding box center [598, 301] width 171 height 36
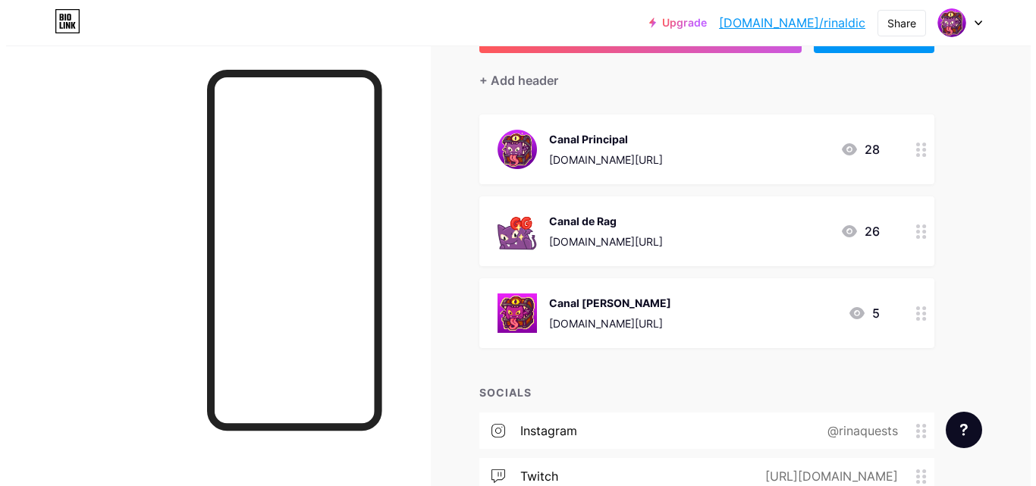
scroll to position [76, 0]
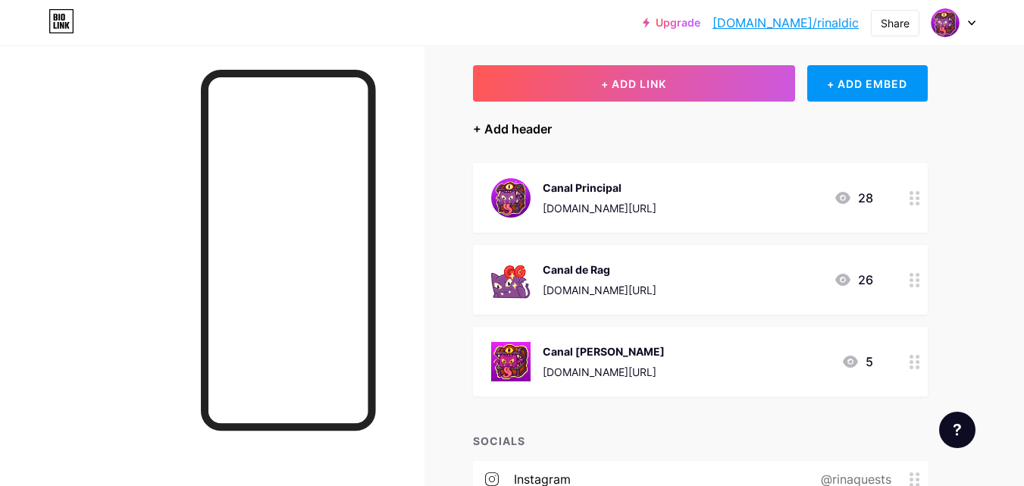
click at [548, 130] on div "+ Add header" at bounding box center [512, 129] width 79 height 18
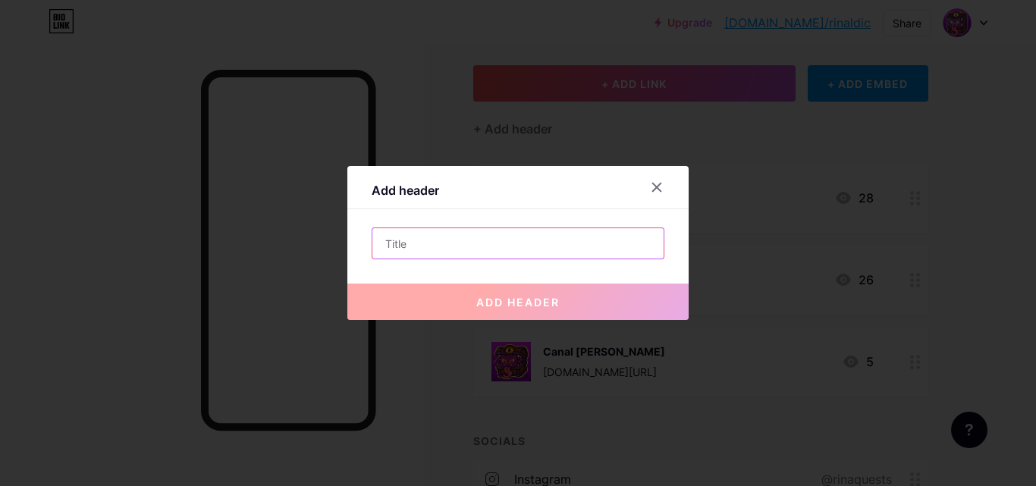
click at [478, 246] on input "text" at bounding box center [517, 243] width 291 height 30
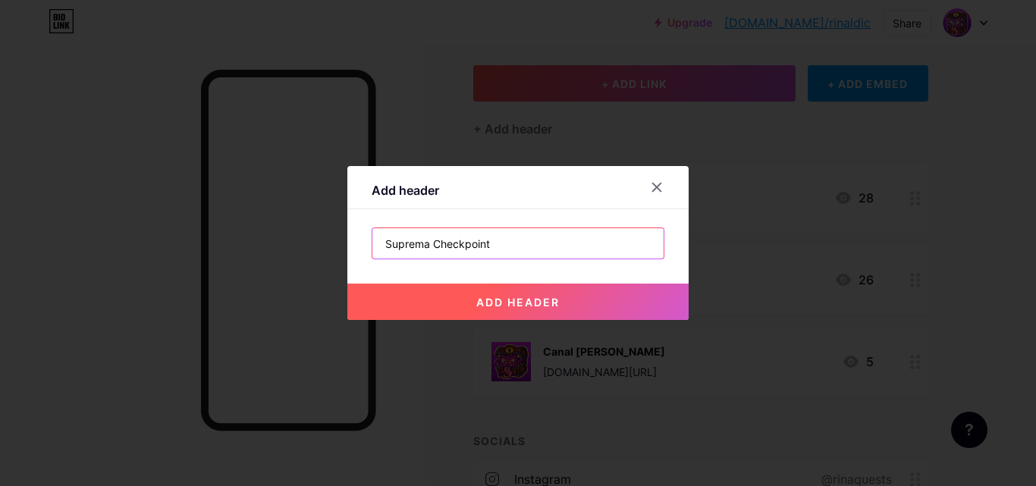
type input "Suprema Checkpoint"
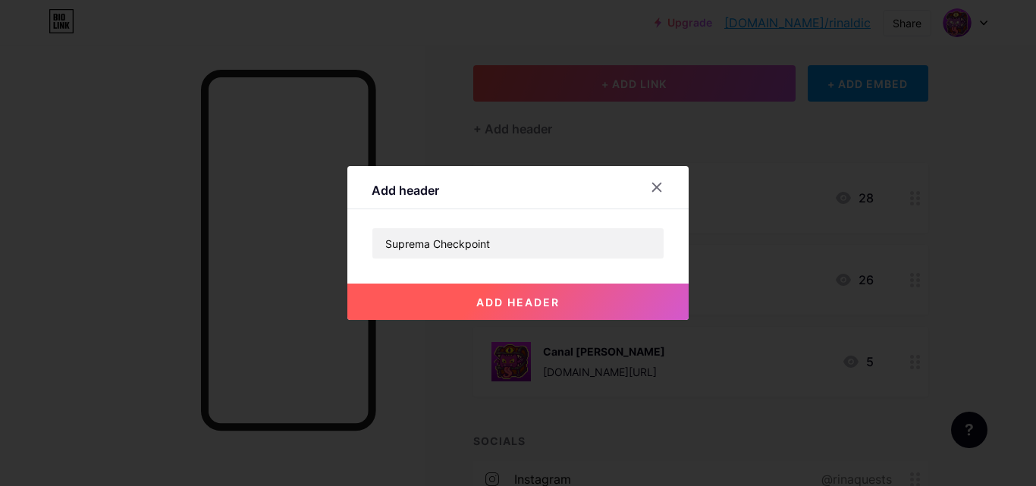
click at [537, 296] on span "add header" at bounding box center [517, 302] width 83 height 13
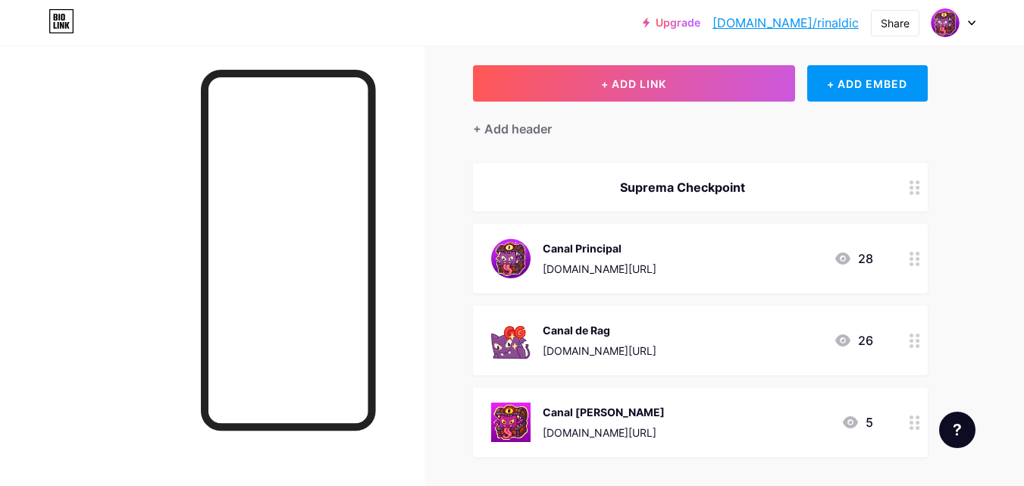
click at [734, 179] on div "Suprema Checkpoint" at bounding box center [682, 187] width 382 height 18
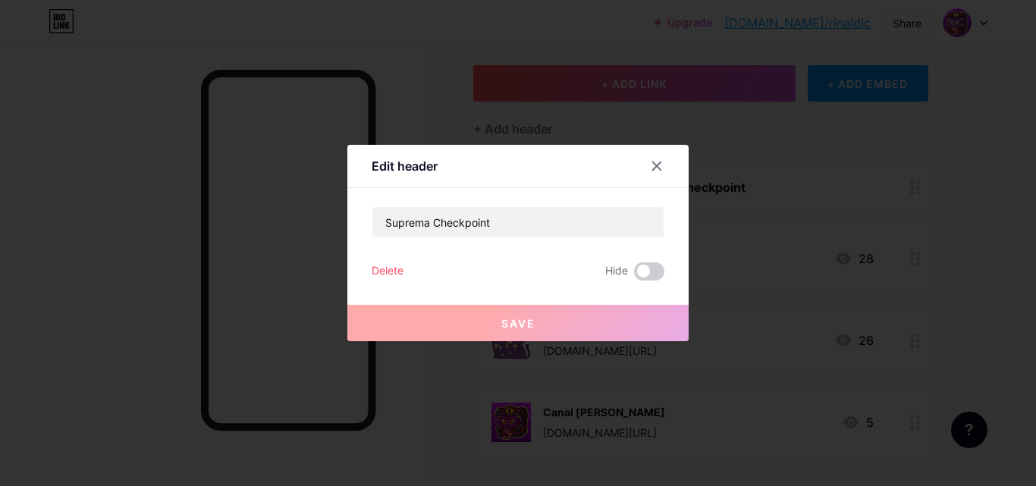
click at [401, 269] on div "Delete" at bounding box center [388, 271] width 32 height 18
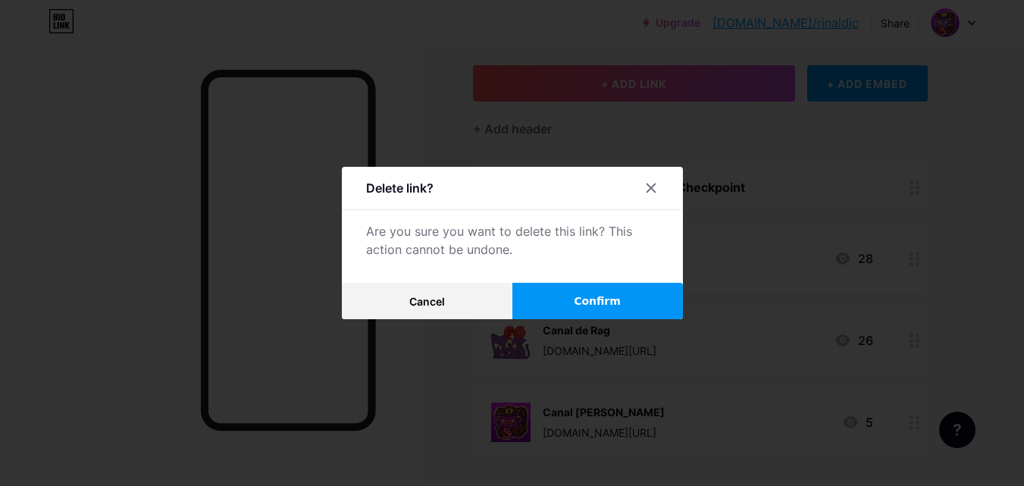
click at [625, 290] on button "Confirm" at bounding box center [598, 301] width 171 height 36
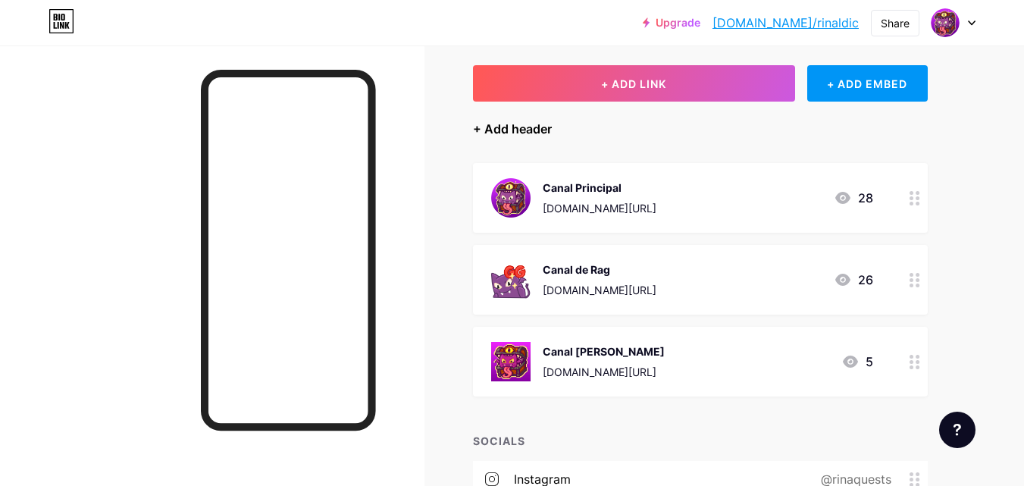
click at [525, 124] on div "+ Add header" at bounding box center [512, 129] width 79 height 18
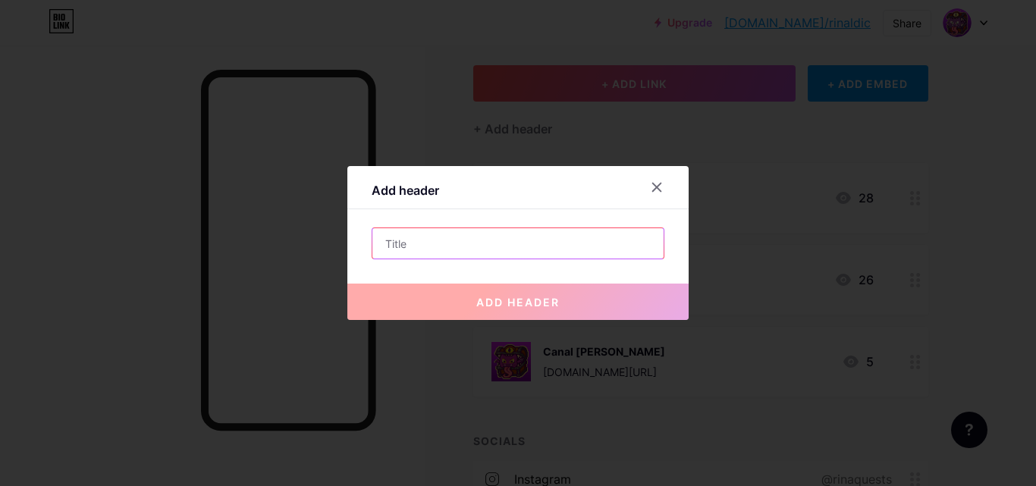
click at [464, 246] on input "text" at bounding box center [517, 243] width 291 height 30
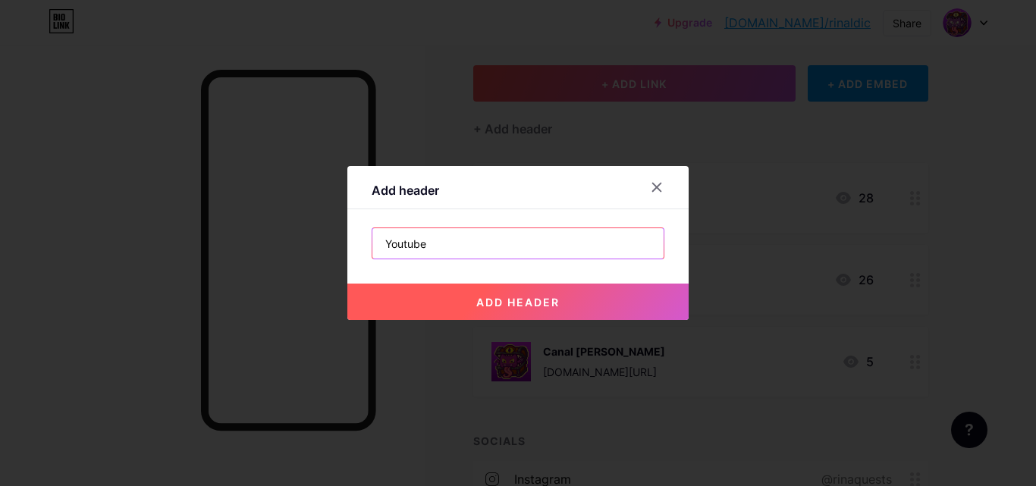
type input "Youtube"
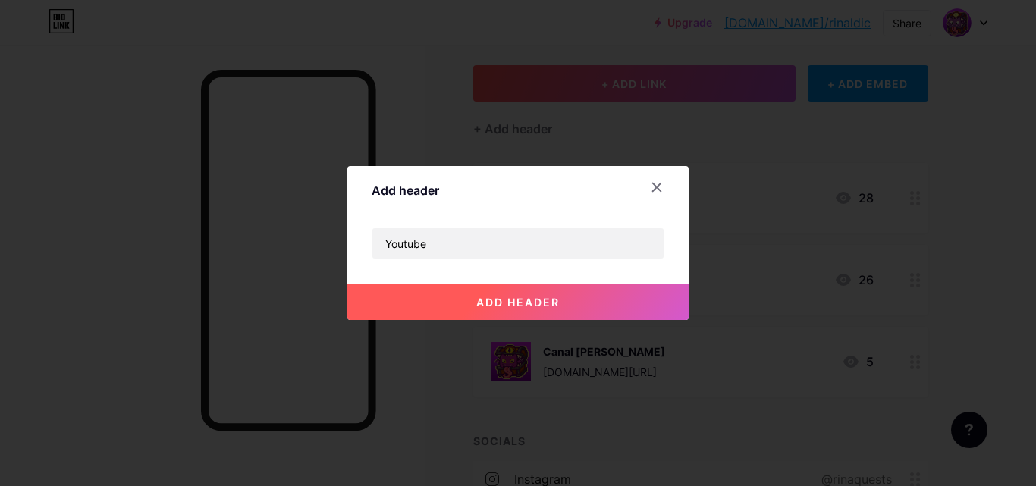
click at [478, 300] on span "add header" at bounding box center [517, 302] width 83 height 13
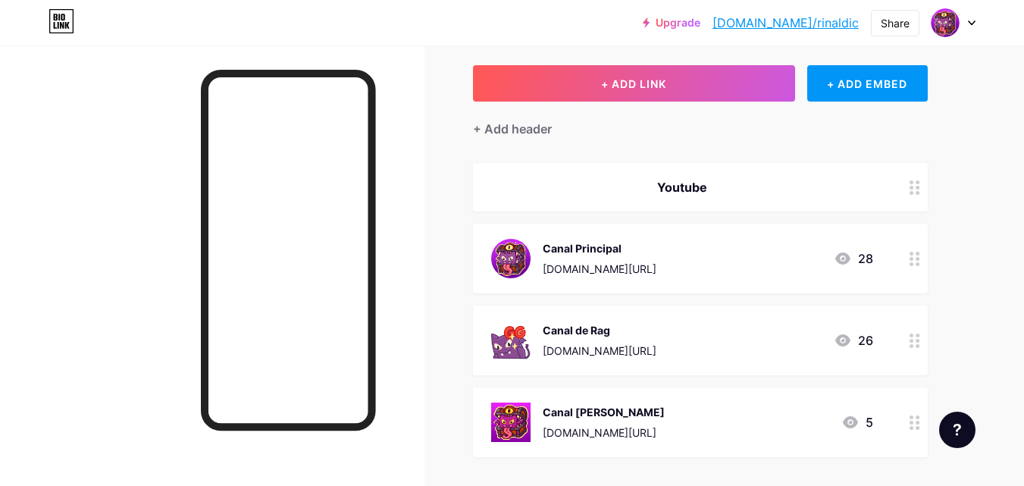
click at [39, 252] on div at bounding box center [212, 288] width 425 height 486
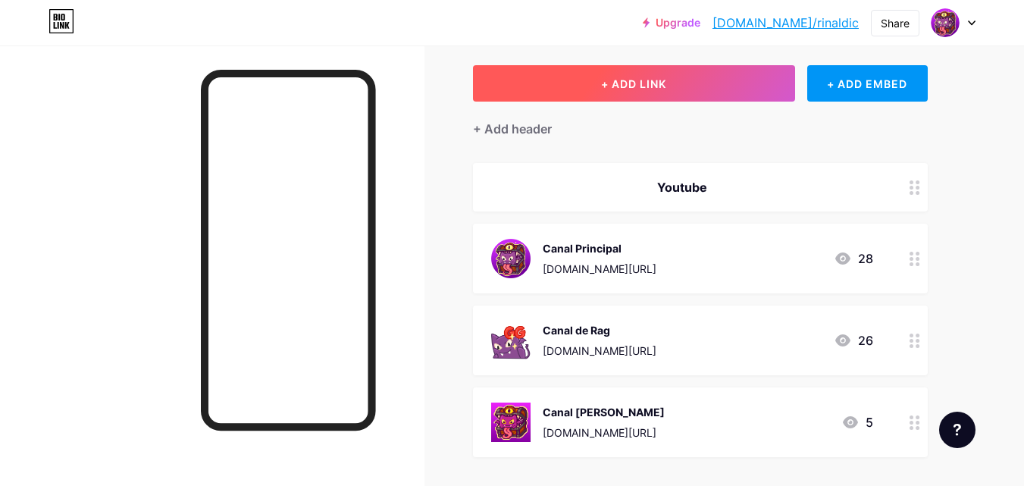
click at [707, 83] on button "+ ADD LINK" at bounding box center [634, 83] width 322 height 36
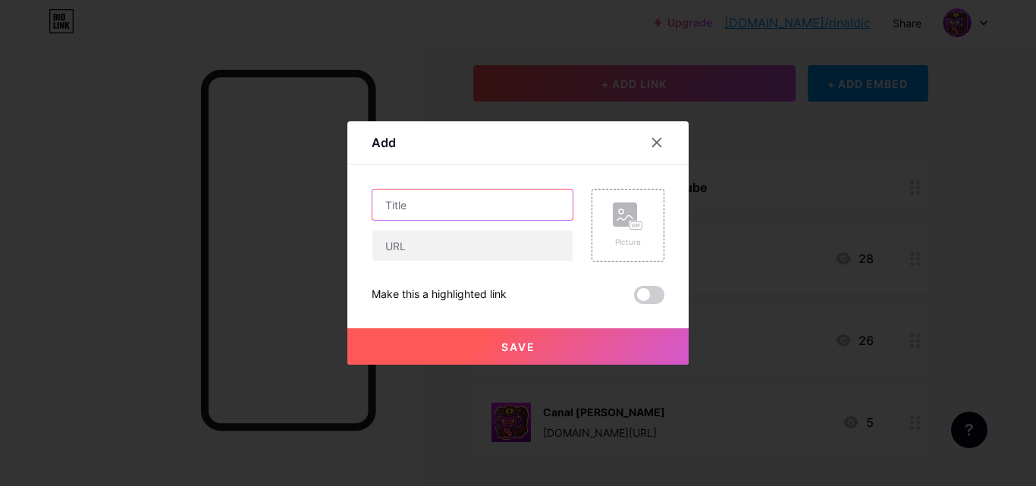
click at [446, 213] on input "text" at bounding box center [472, 205] width 200 height 30
type input "Suprema Checkpoint"
click at [632, 206] on rect at bounding box center [625, 214] width 24 height 24
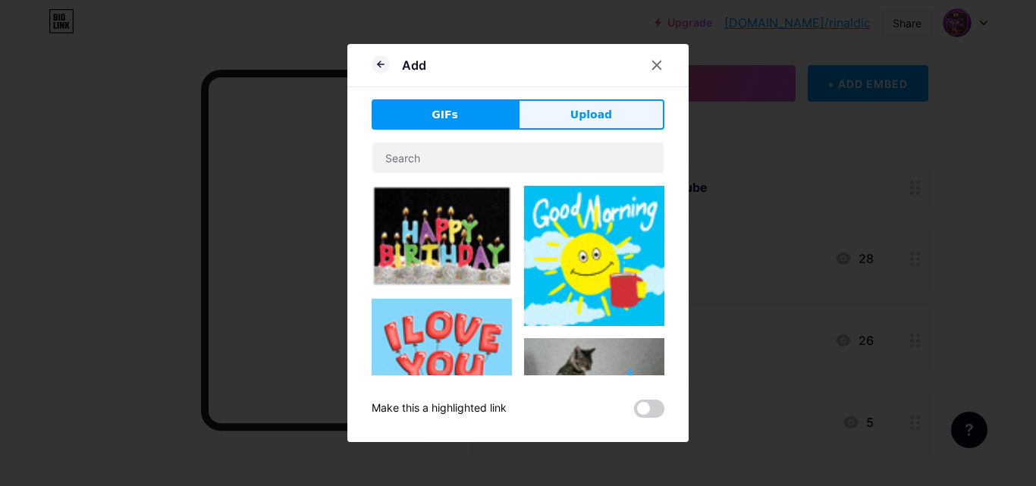
click at [614, 129] on button "Upload" at bounding box center [591, 114] width 146 height 30
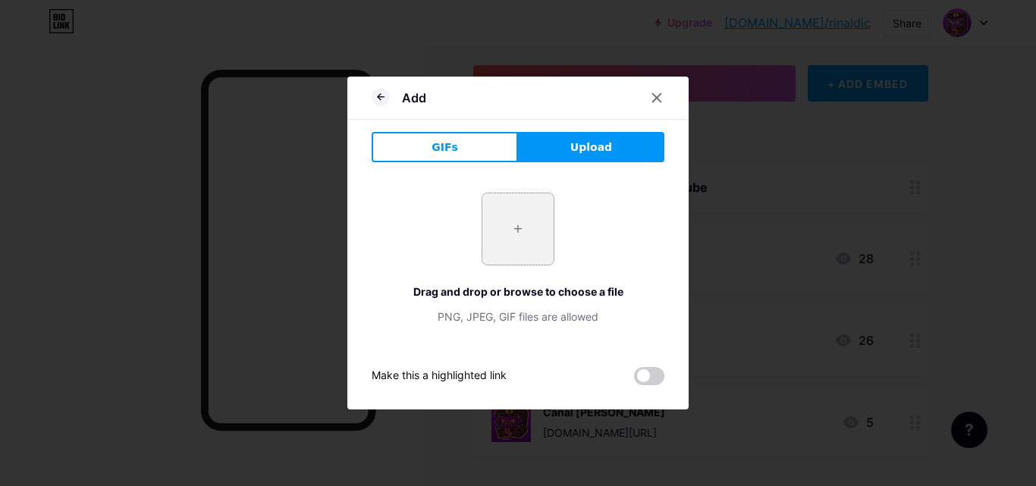
click at [512, 210] on input "file" at bounding box center [517, 228] width 71 height 71
type input "C:\fakepath\Checkpoint ícone.png"
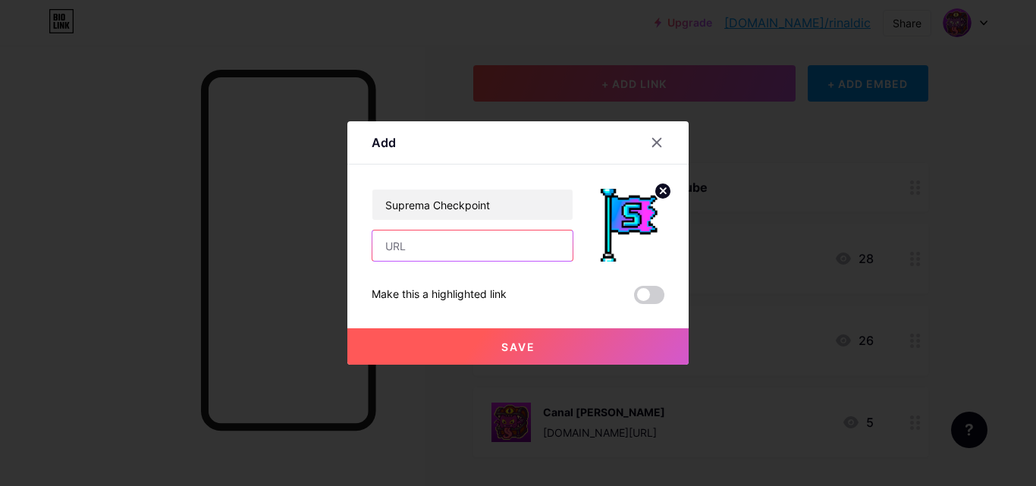
click at [447, 240] on input "text" at bounding box center [472, 246] width 200 height 30
paste input "[URL][DOMAIN_NAME]"
type input "[URL][DOMAIN_NAME]"
click at [456, 350] on button "Save" at bounding box center [517, 346] width 341 height 36
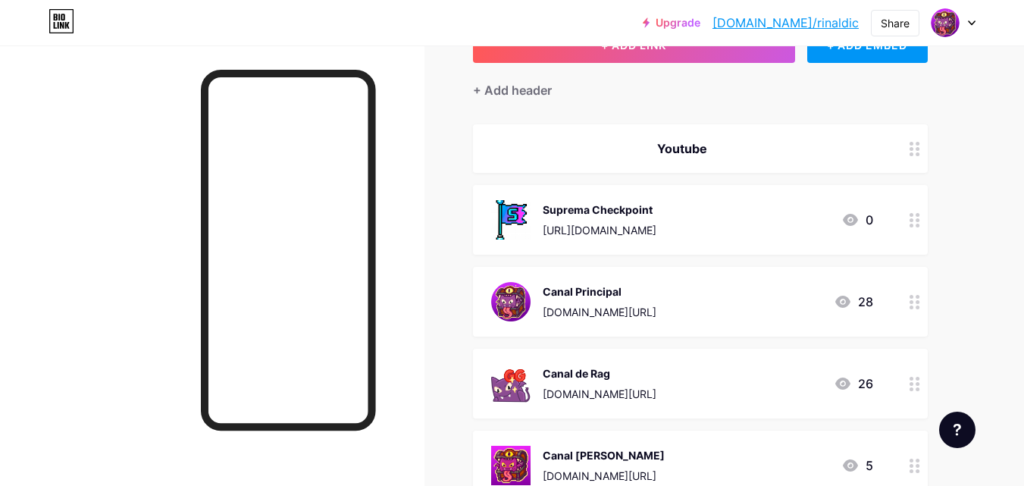
scroll to position [152, 0]
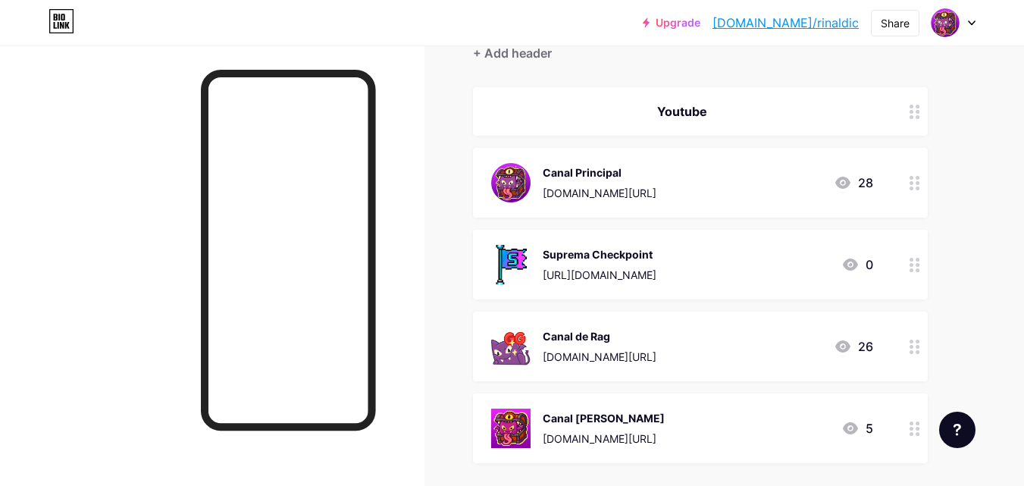
click at [64, 249] on div at bounding box center [212, 288] width 425 height 486
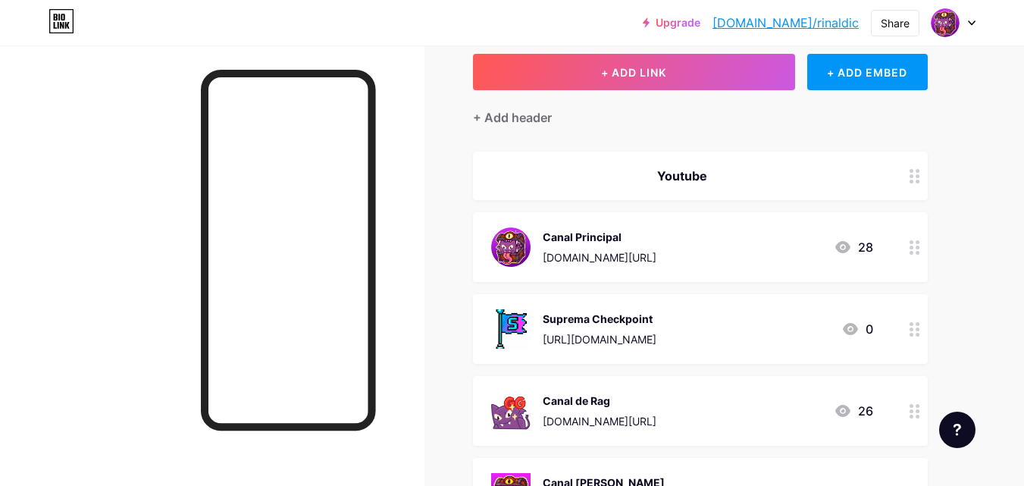
scroll to position [0, 0]
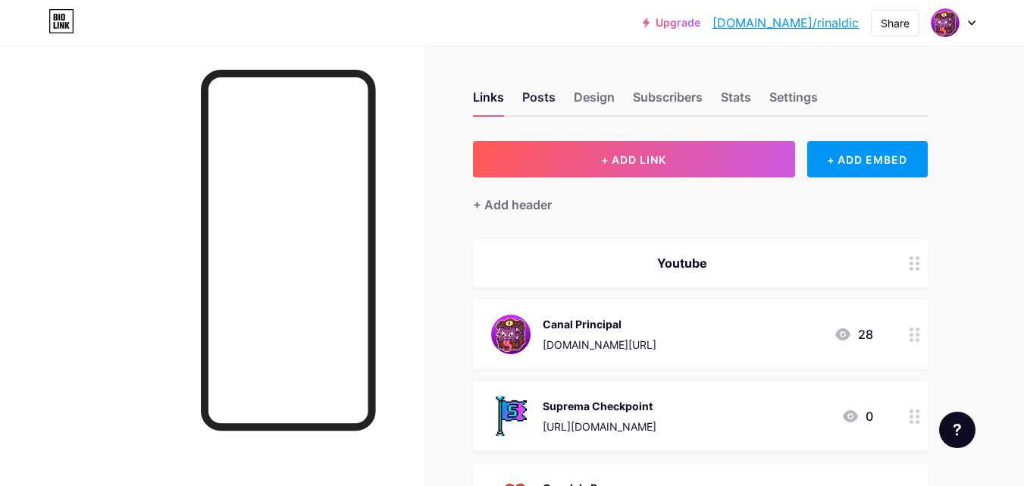
click at [543, 101] on div "Posts" at bounding box center [538, 101] width 33 height 27
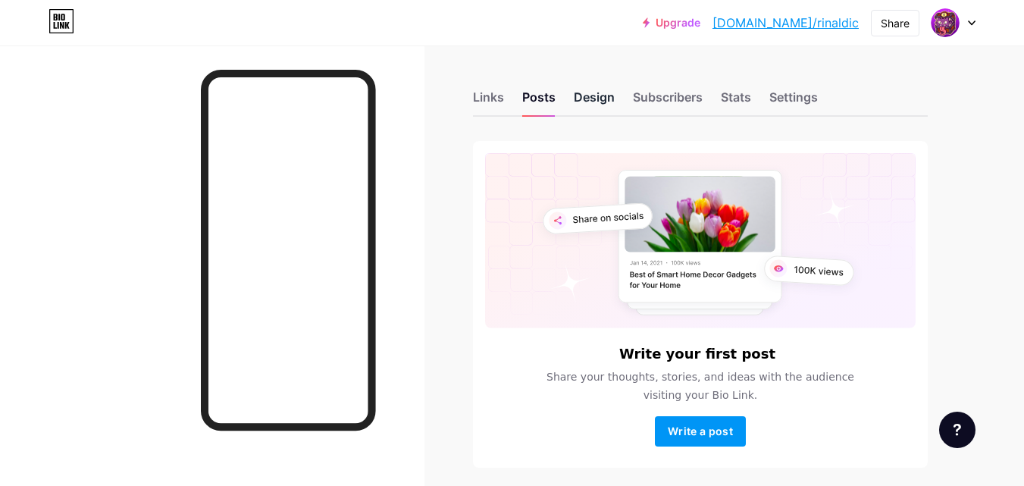
click at [590, 102] on div "Design" at bounding box center [594, 101] width 41 height 27
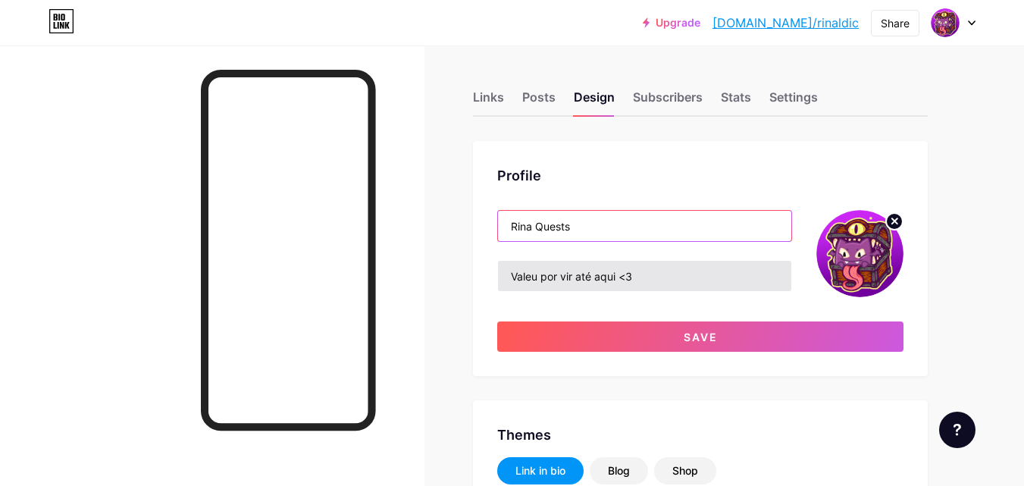
type input "Rina Quests"
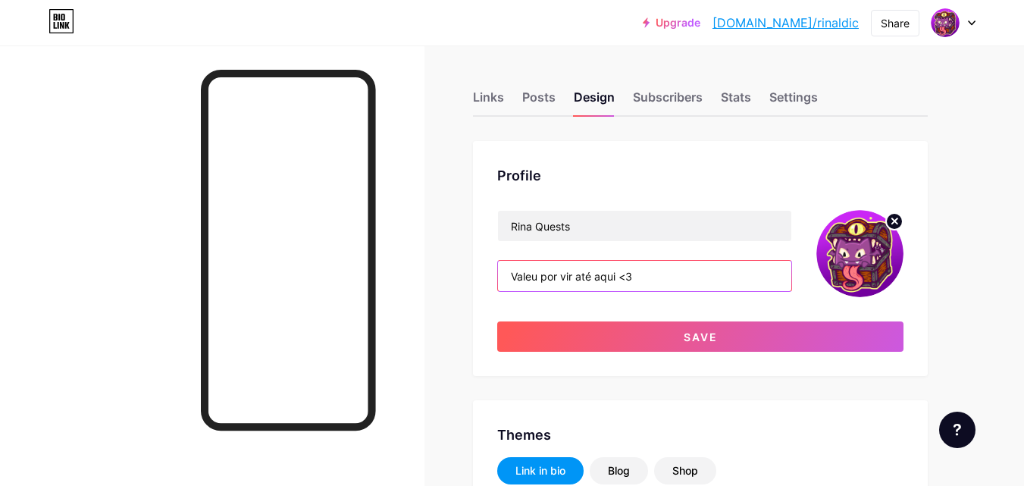
drag, startPoint x: 623, startPoint y: 280, endPoint x: 409, endPoint y: 281, distance: 213.1
click at [411, 295] on div at bounding box center [212, 288] width 425 height 486
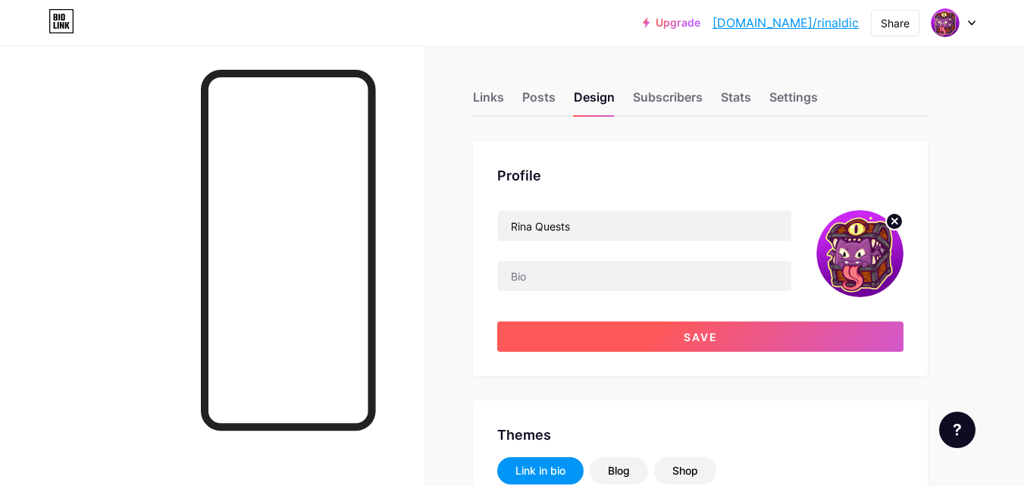
click at [539, 335] on button "Save" at bounding box center [700, 336] width 406 height 30
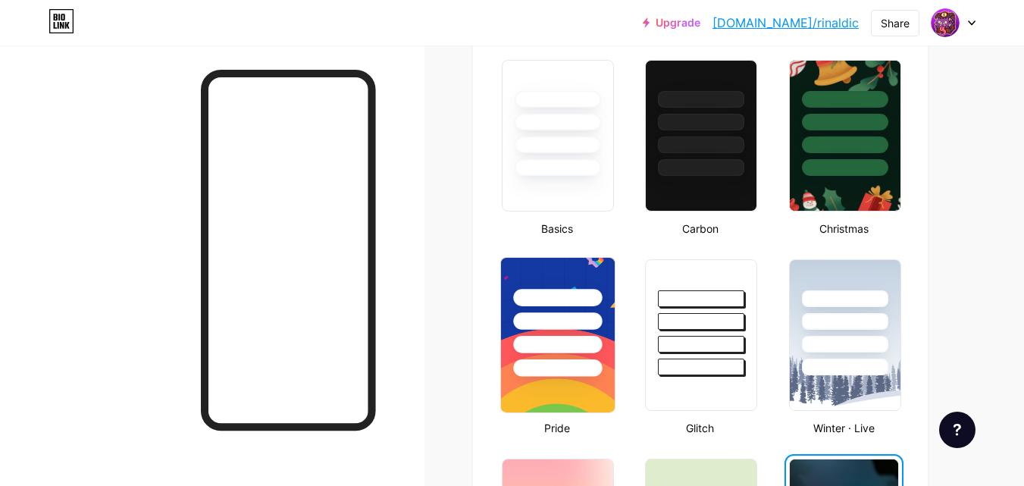
scroll to position [455, 0]
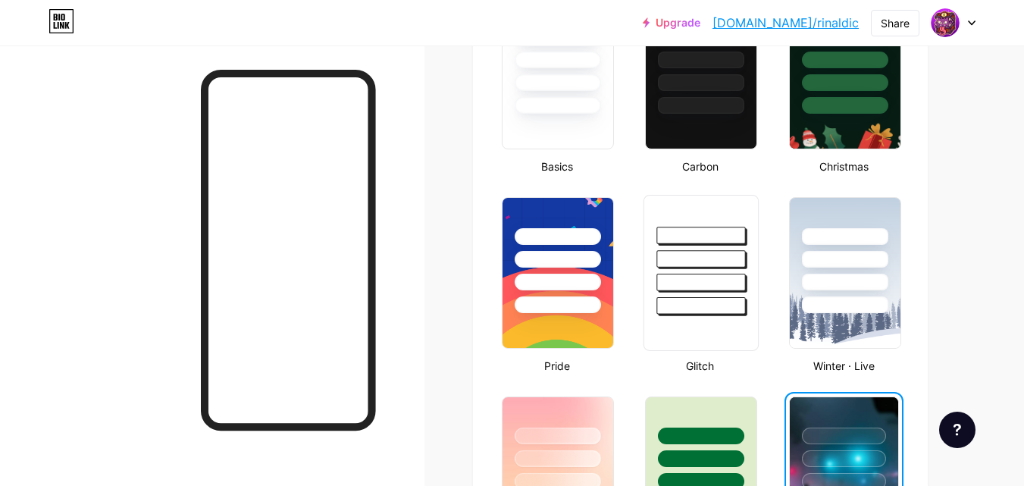
click at [698, 269] on div at bounding box center [701, 255] width 114 height 119
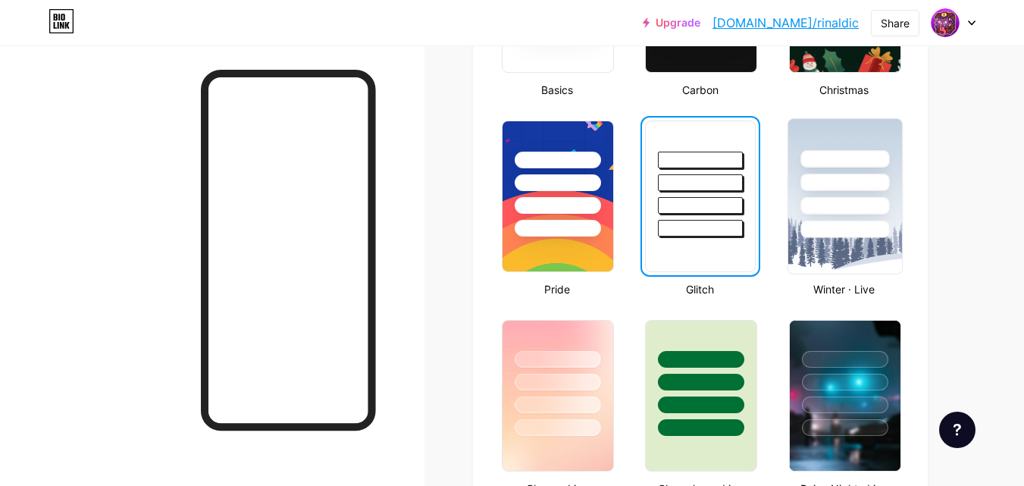
scroll to position [531, 0]
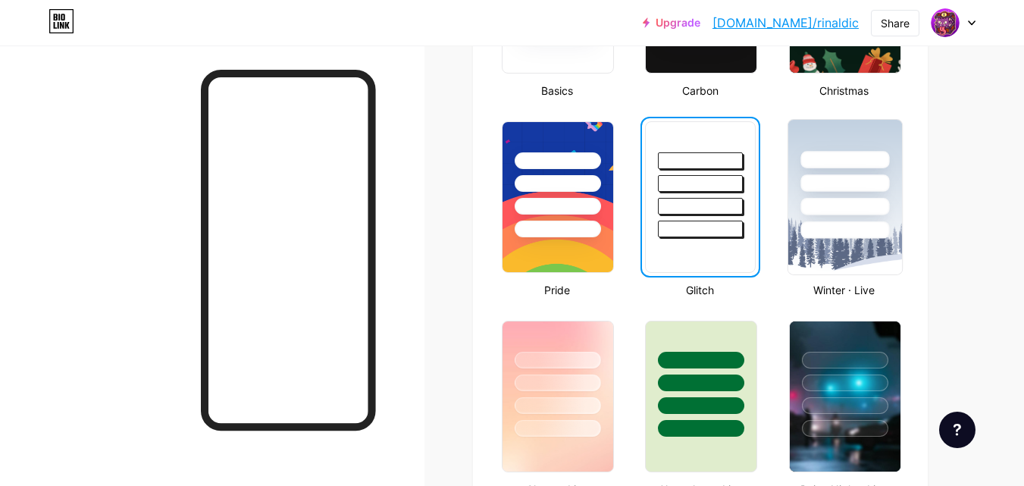
click at [833, 215] on div at bounding box center [845, 179] width 114 height 119
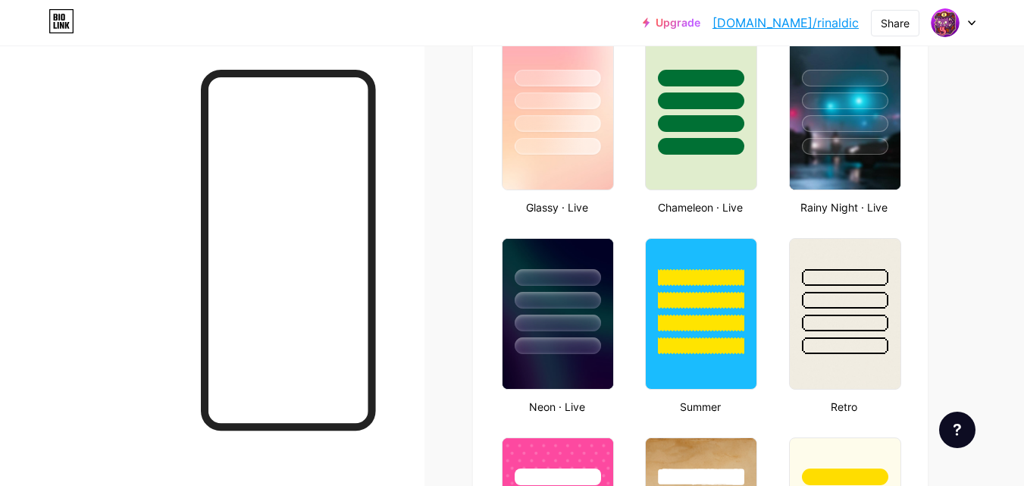
scroll to position [834, 0]
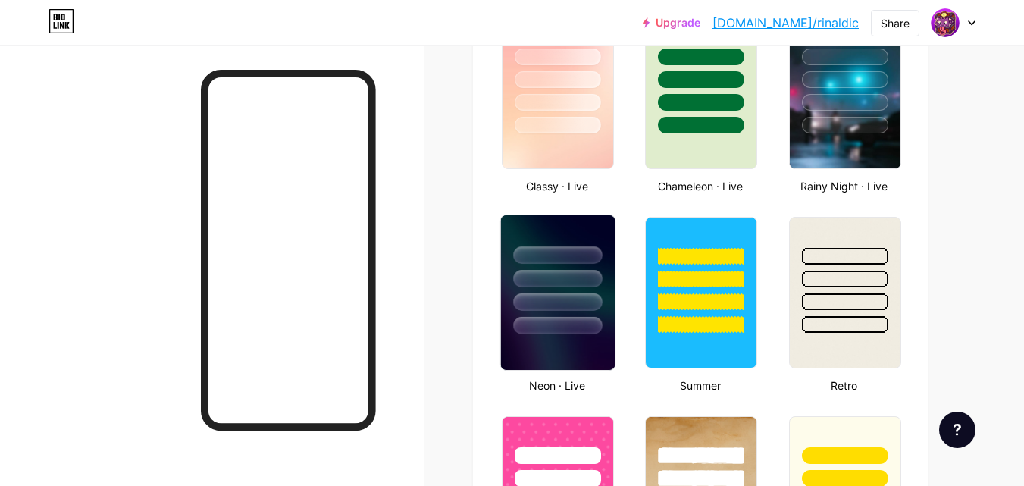
click at [528, 284] on div at bounding box center [557, 278] width 89 height 17
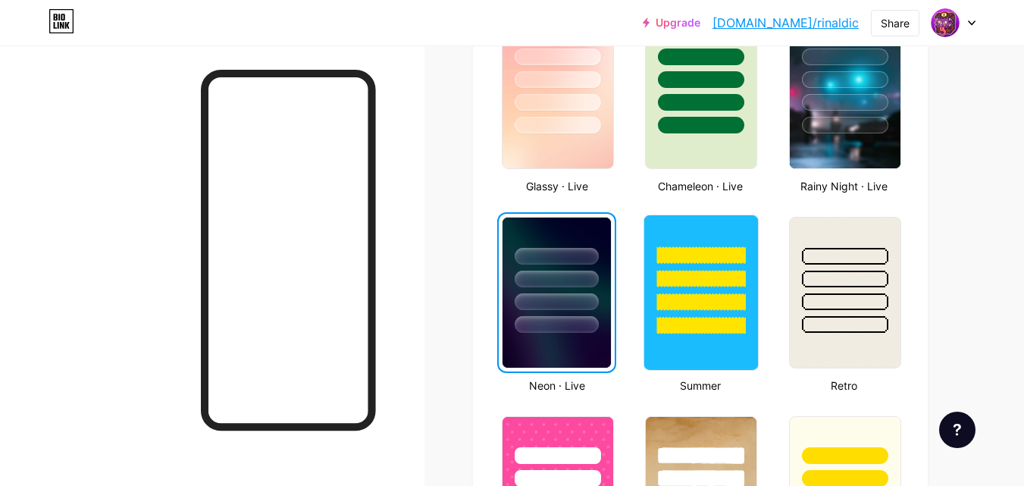
click at [734, 291] on div at bounding box center [701, 274] width 114 height 119
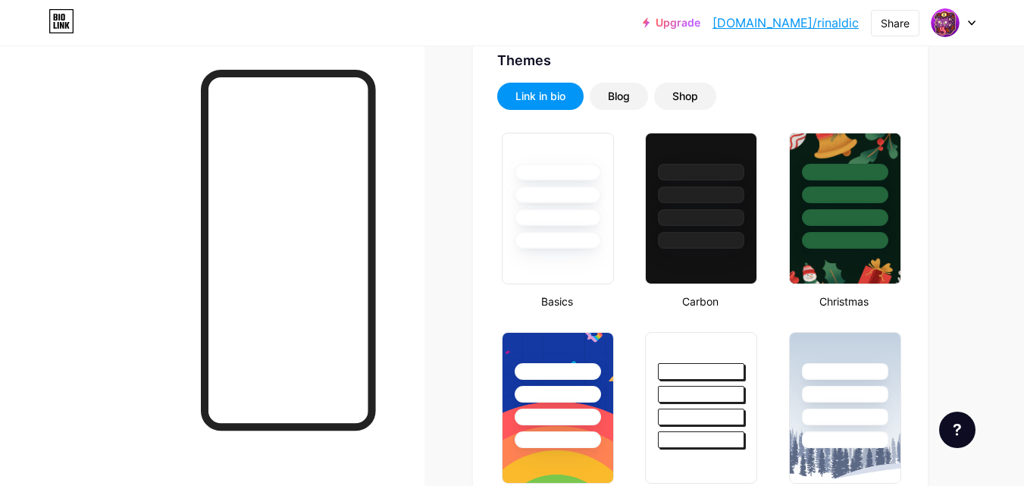
scroll to position [227, 0]
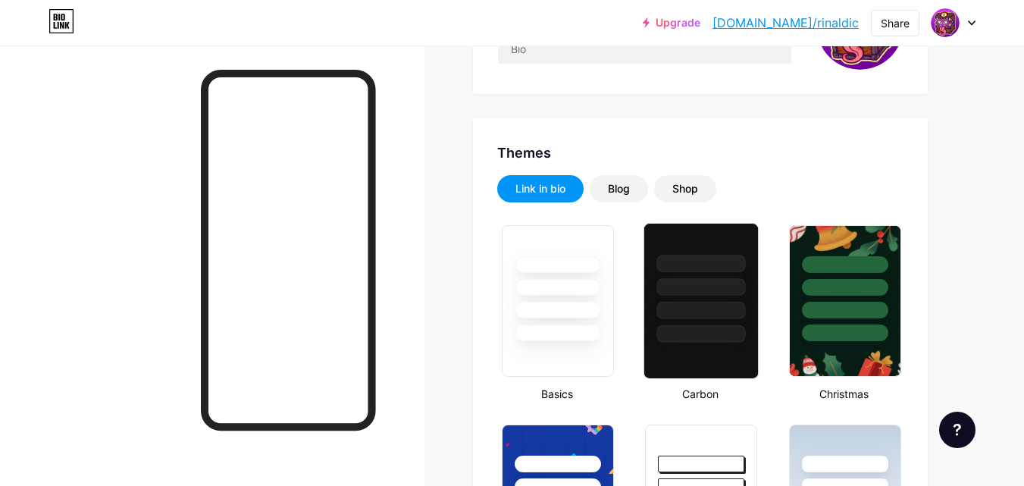
click at [732, 296] on div at bounding box center [701, 283] width 114 height 119
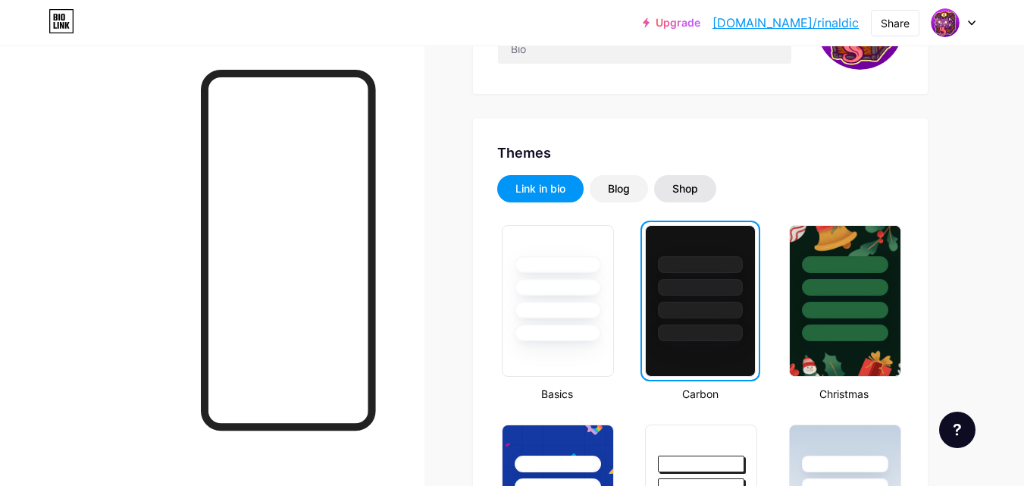
click at [692, 195] on div "Shop" at bounding box center [686, 188] width 26 height 15
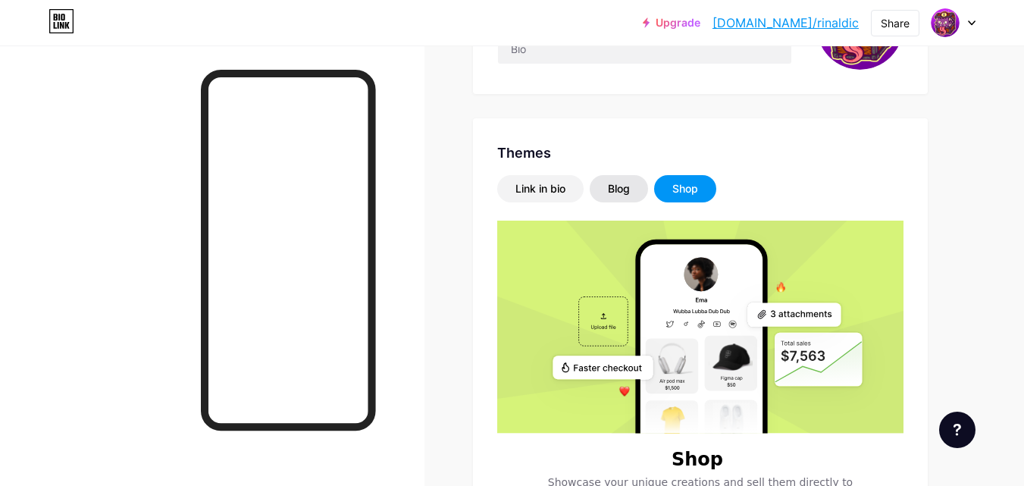
click at [613, 190] on div "Blog" at bounding box center [619, 188] width 22 height 15
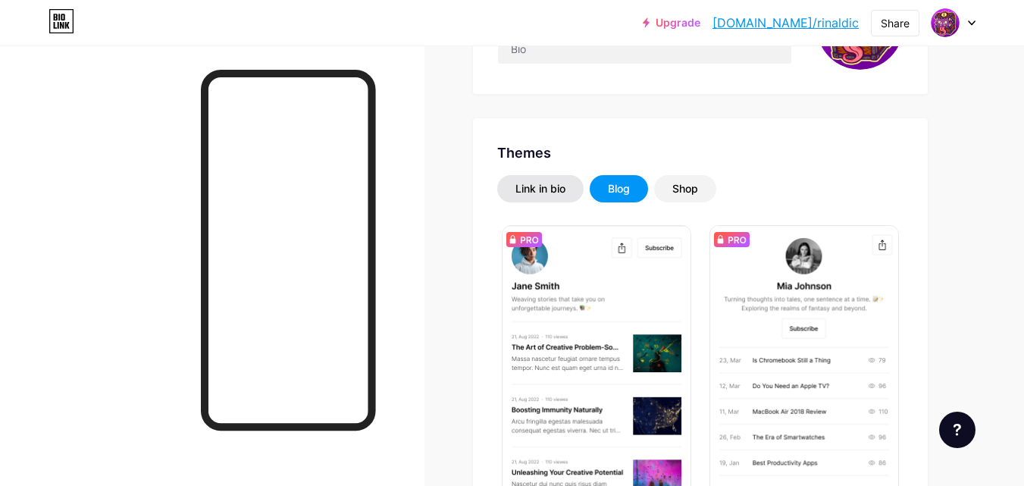
click at [546, 187] on div "Link in bio" at bounding box center [541, 188] width 50 height 15
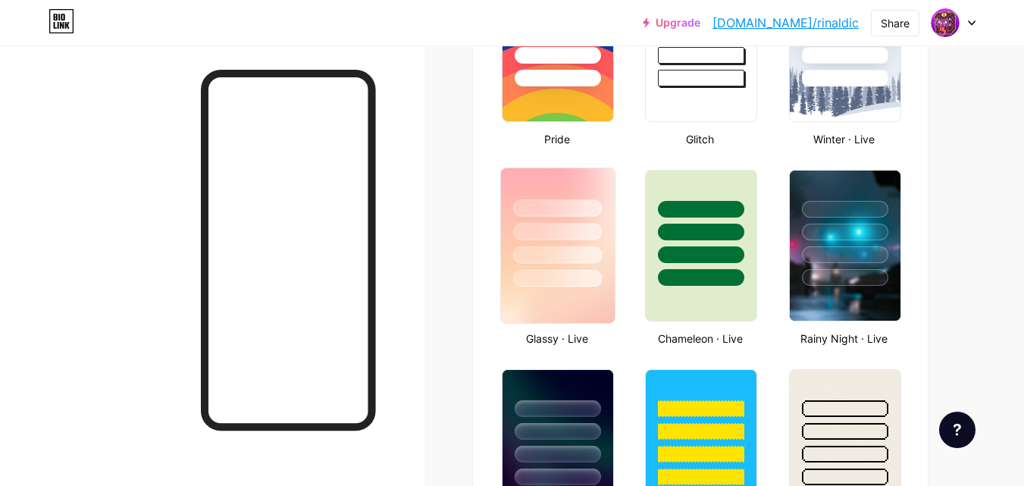
scroll to position [682, 0]
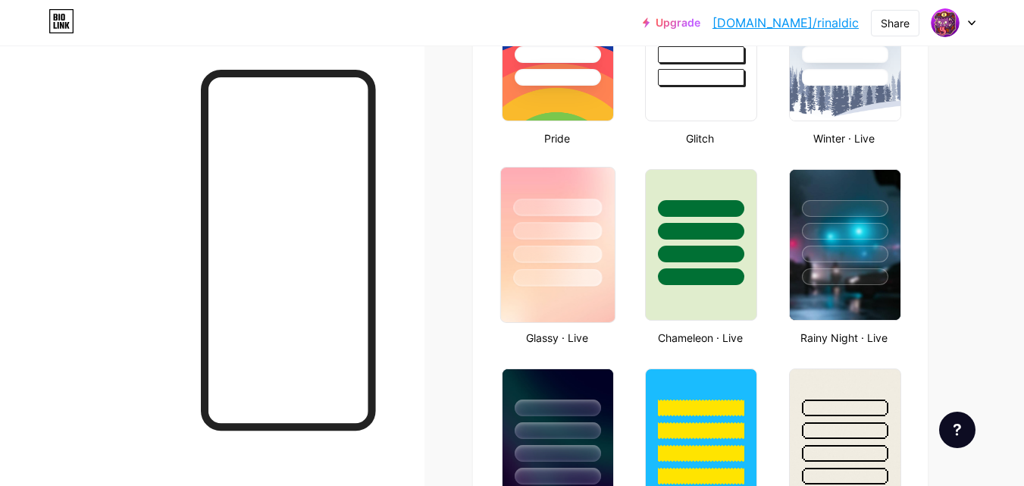
click at [547, 271] on div at bounding box center [557, 277] width 89 height 17
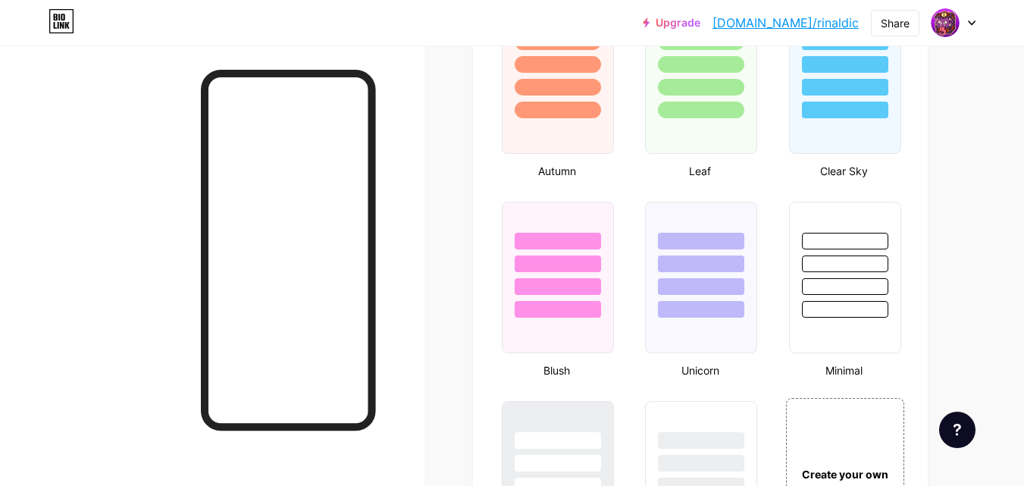
scroll to position [1592, 0]
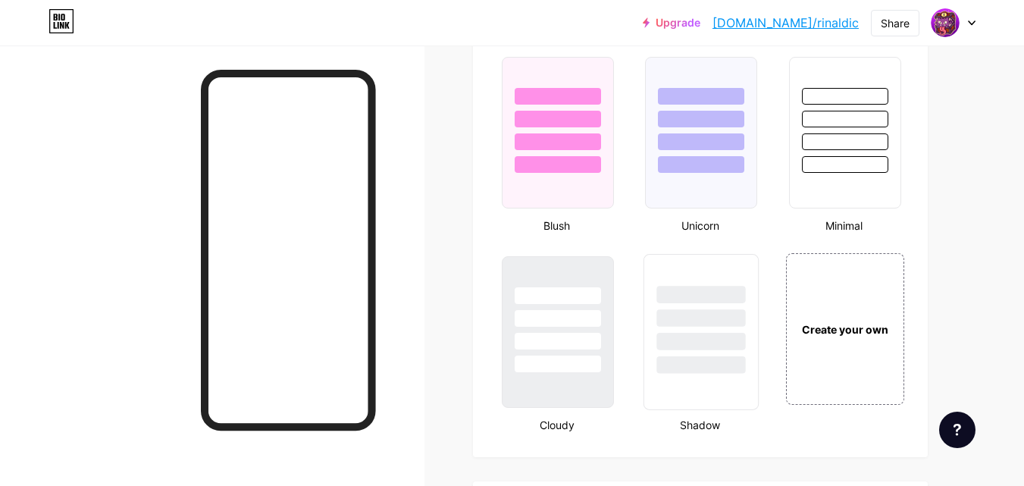
click at [688, 337] on div at bounding box center [701, 341] width 89 height 17
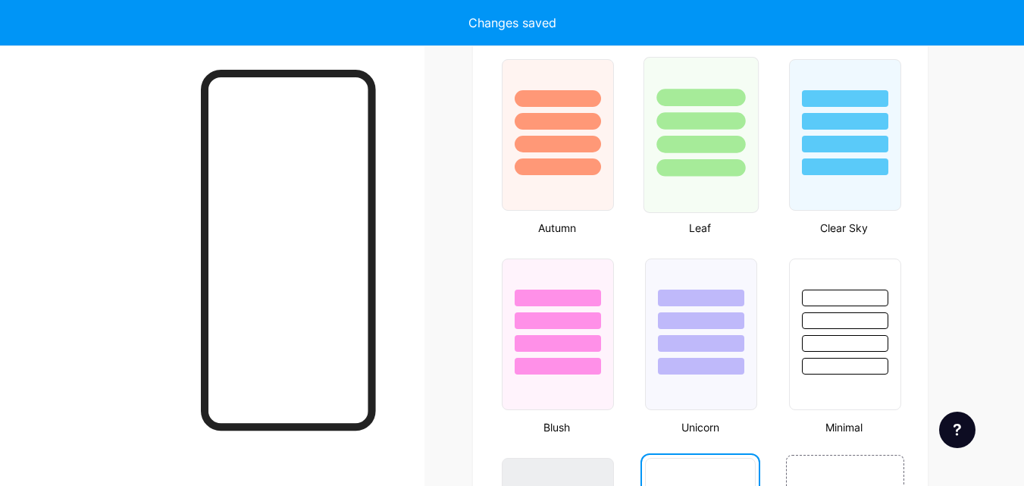
scroll to position [1365, 0]
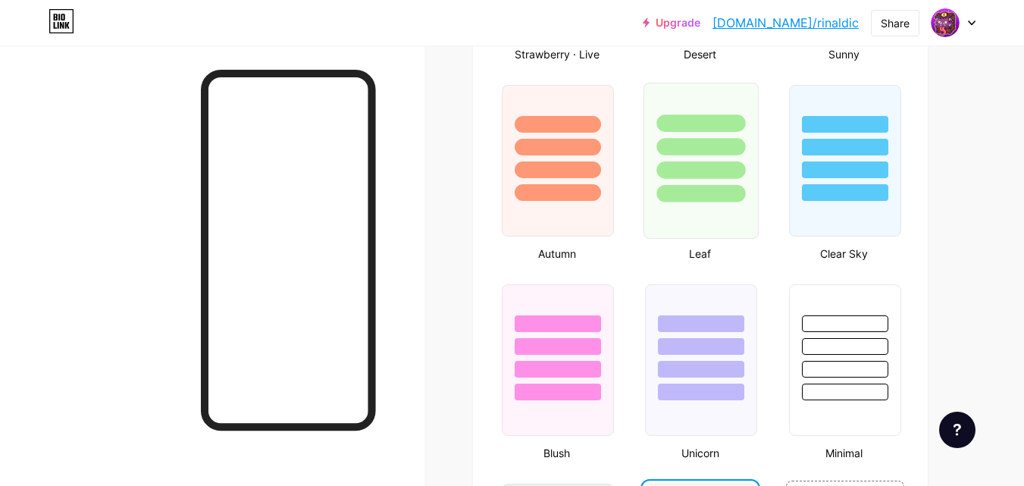
click at [691, 197] on div at bounding box center [701, 193] width 89 height 17
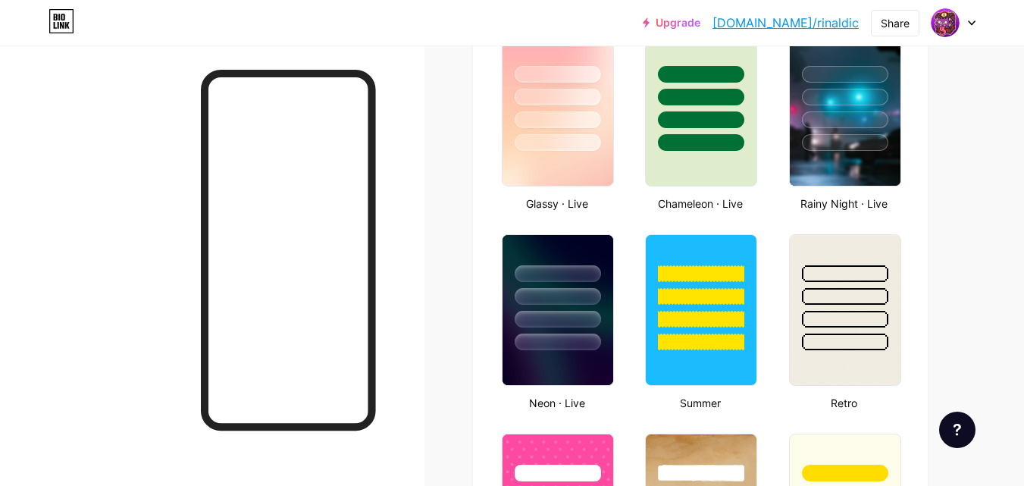
scroll to position [758, 0]
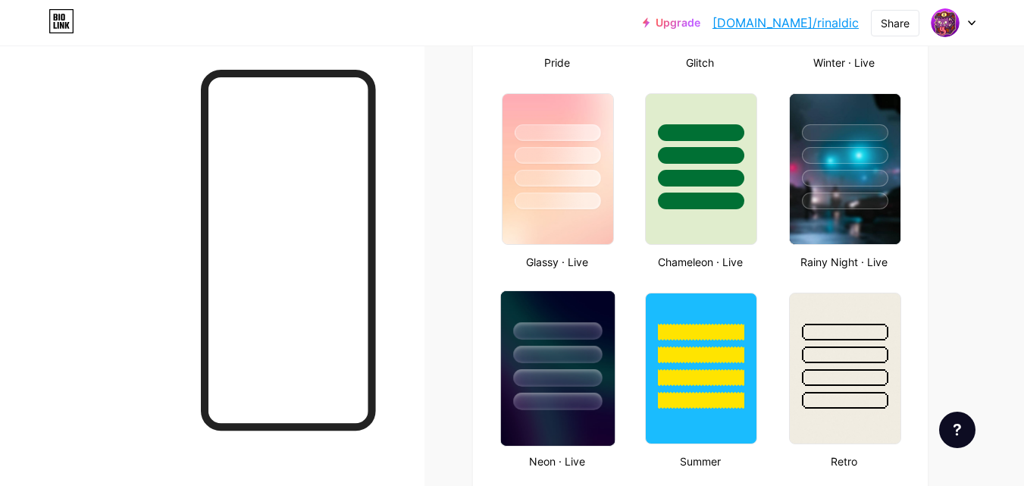
click at [591, 322] on div at bounding box center [557, 330] width 89 height 17
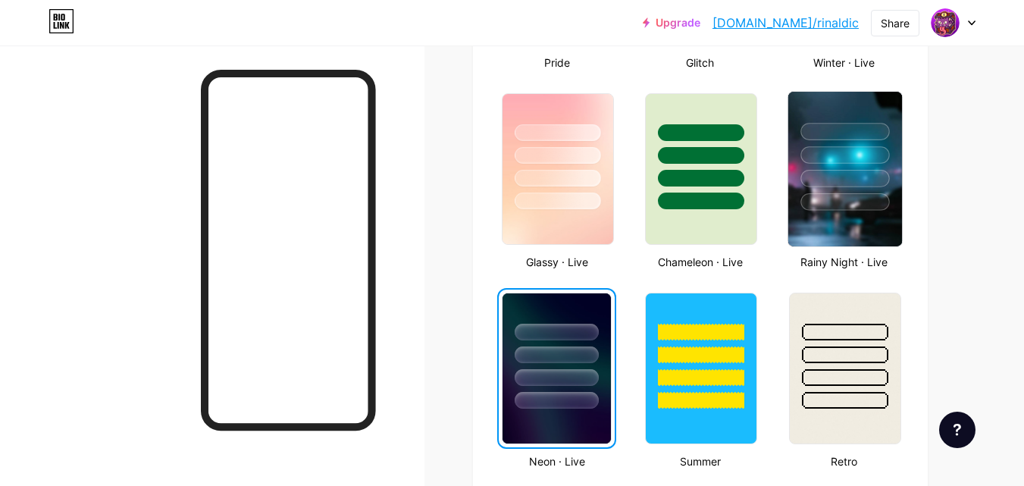
click at [820, 171] on div at bounding box center [845, 178] width 89 height 17
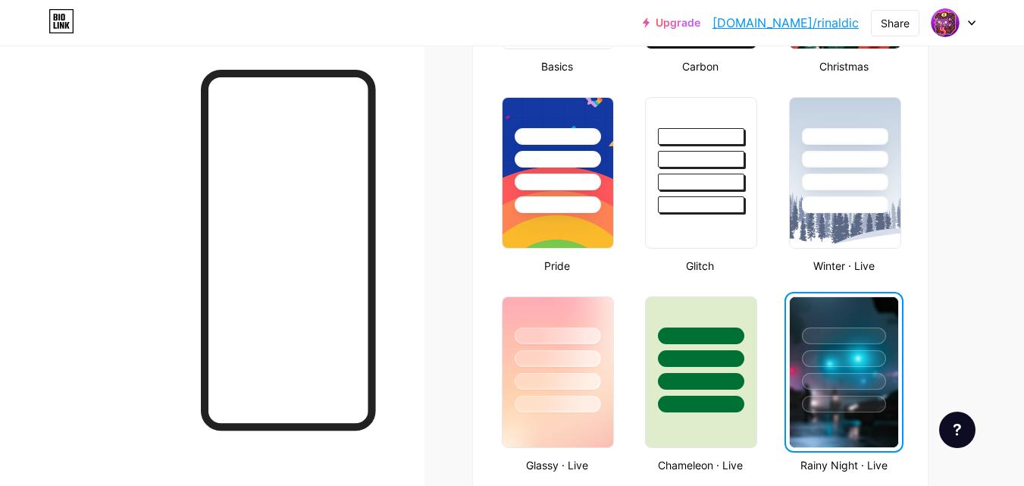
scroll to position [531, 0]
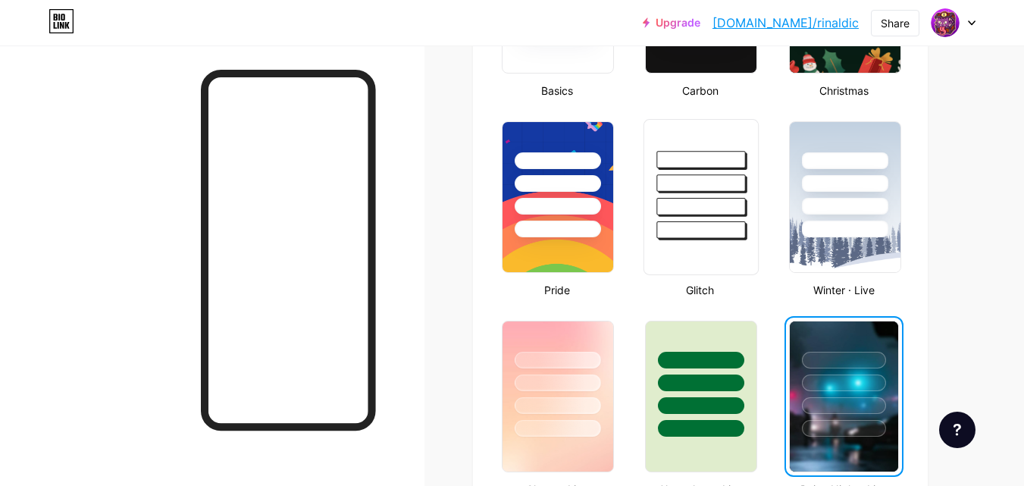
click at [647, 207] on div at bounding box center [701, 179] width 114 height 119
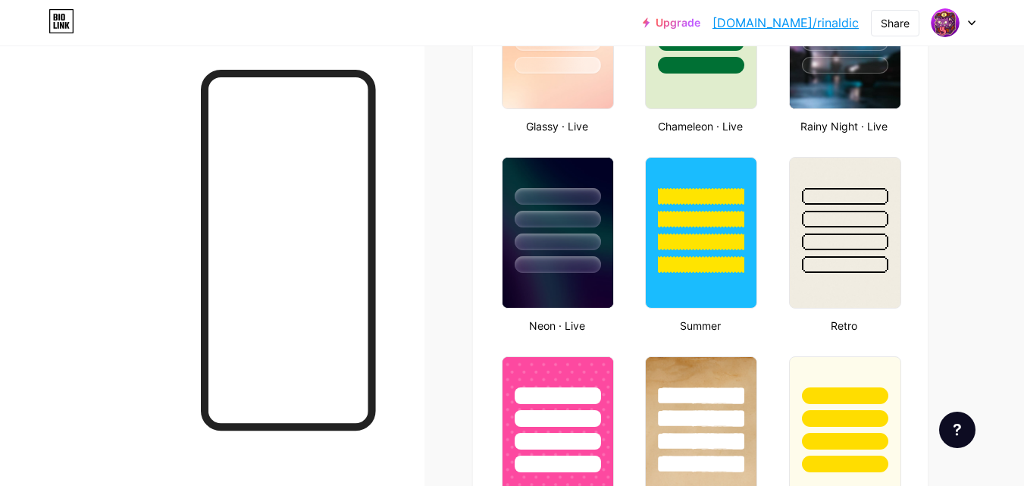
scroll to position [910, 0]
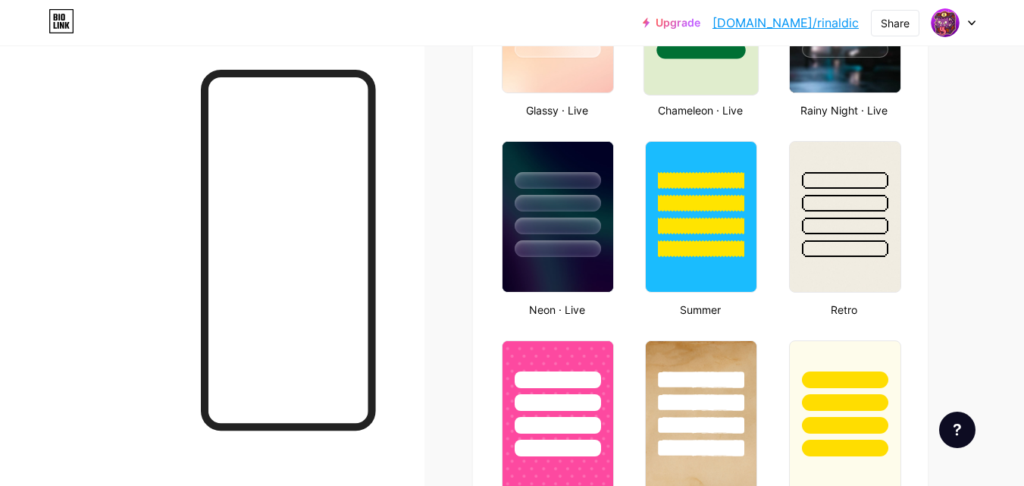
click at [728, 83] on div at bounding box center [701, 17] width 115 height 156
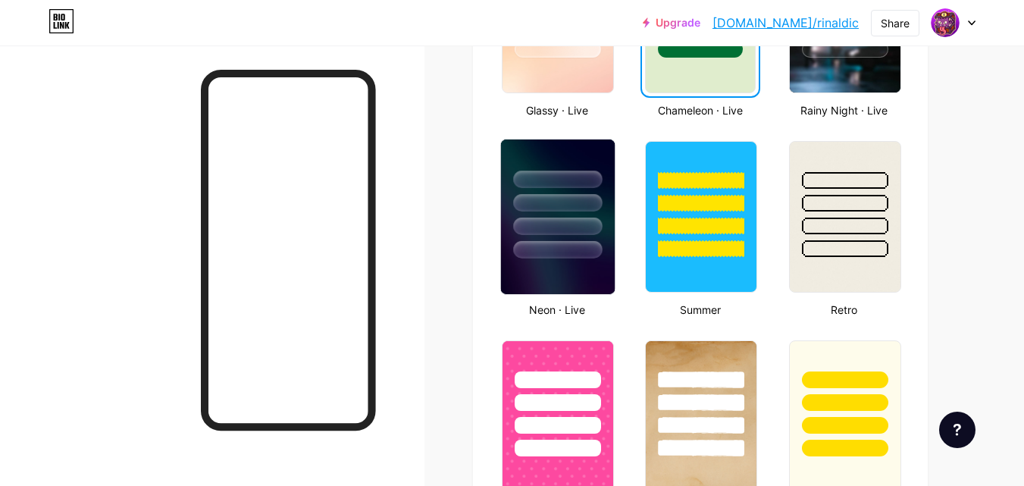
click at [519, 243] on div at bounding box center [557, 249] width 89 height 17
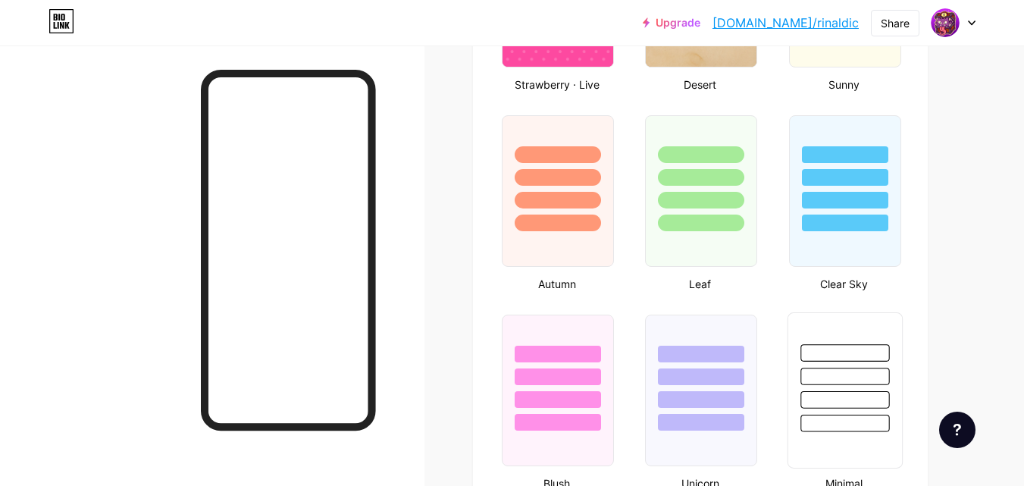
scroll to position [1336, 0]
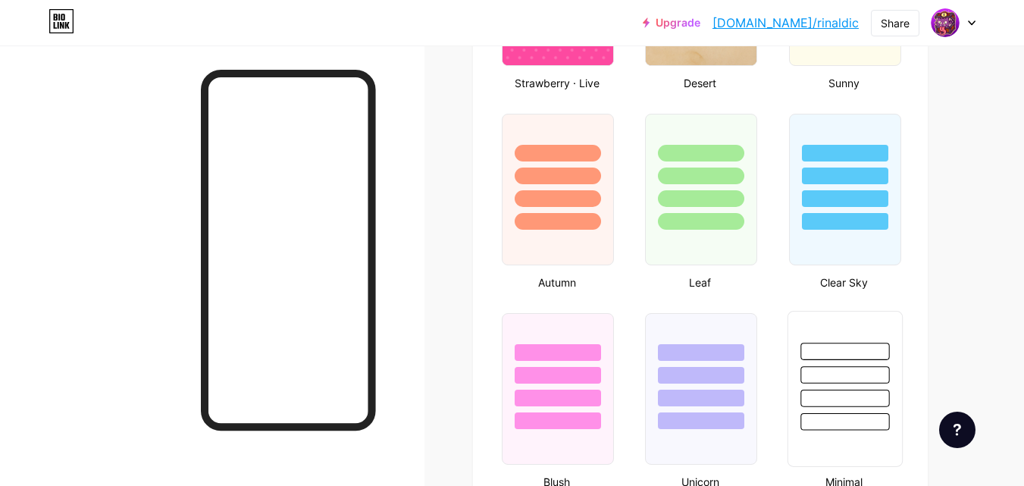
click at [832, 369] on div at bounding box center [845, 374] width 89 height 17
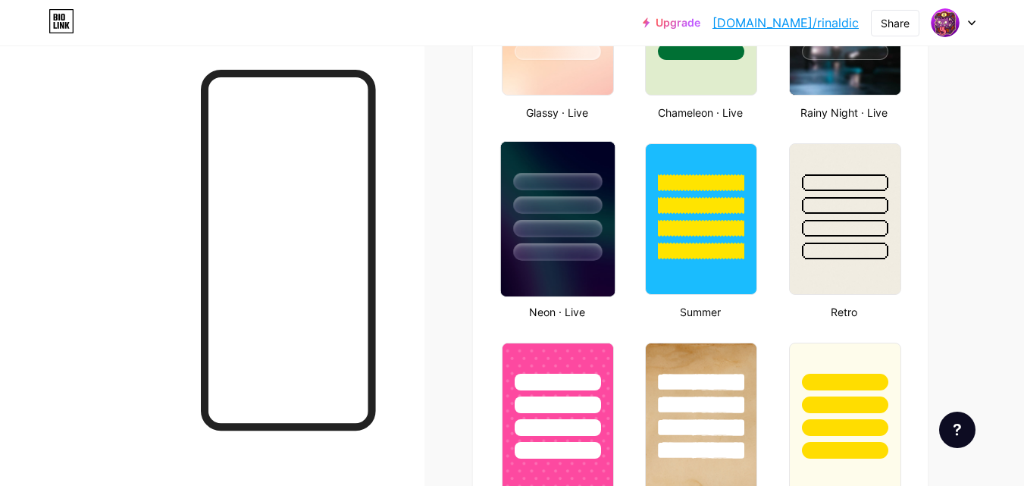
scroll to position [881, 0]
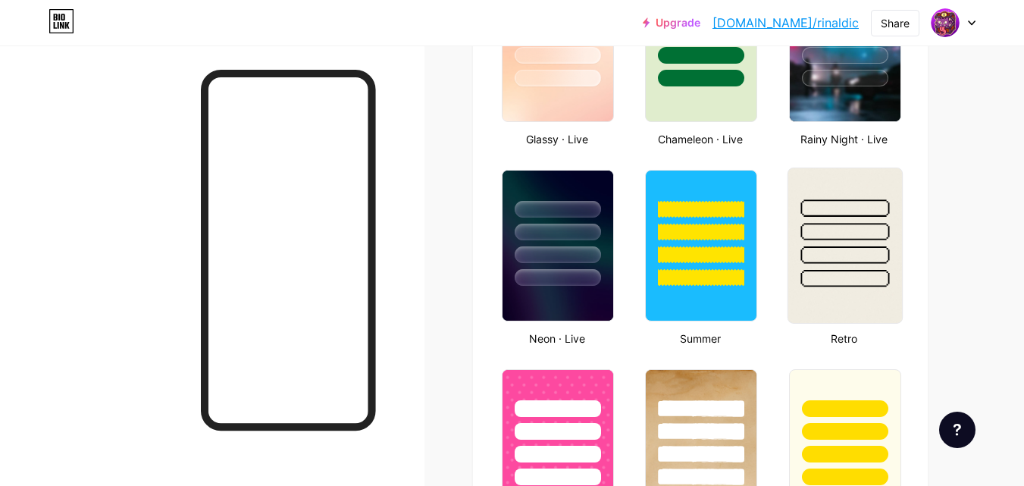
click at [878, 249] on div at bounding box center [845, 254] width 89 height 17
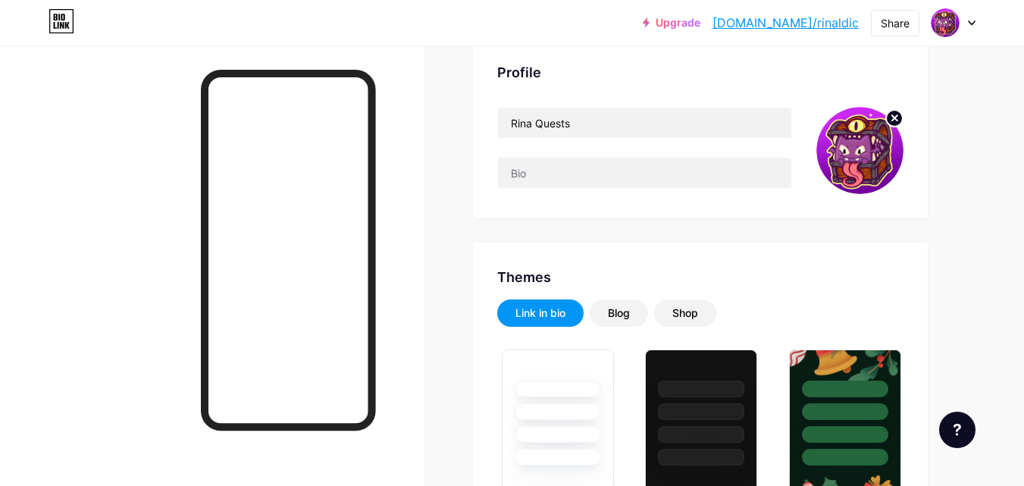
scroll to position [0, 0]
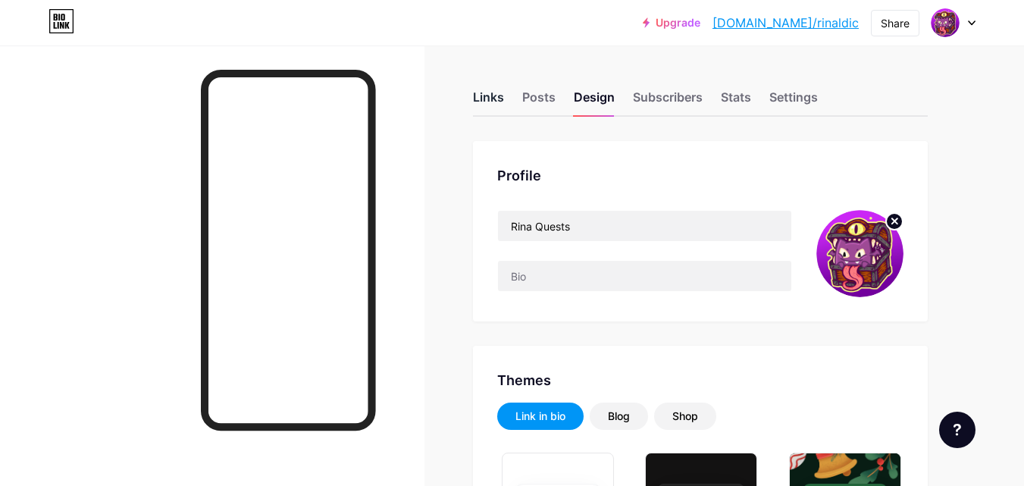
click at [487, 101] on div "Links" at bounding box center [488, 101] width 31 height 27
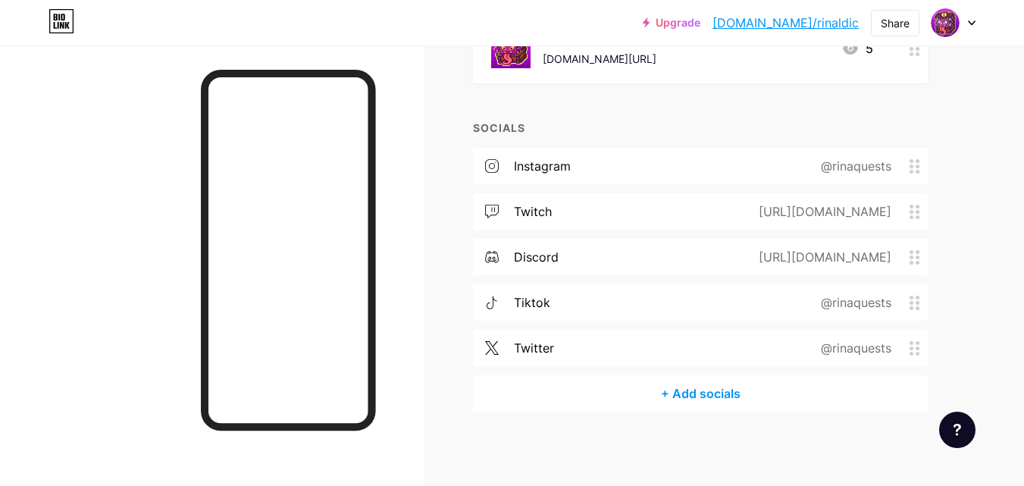
scroll to position [532, 0]
drag, startPoint x: 909, startPoint y: 295, endPoint x: 949, endPoint y: 300, distance: 39.8
click at [939, 287] on div "Links Posts Design Subscribers Stats Settings + ADD LINK + ADD EMBED + Add head…" at bounding box center [496, 0] width 992 height 974
click at [949, 300] on div "Links Posts Design Subscribers Stats Settings + ADD LINK + ADD EMBED + Add head…" at bounding box center [496, 0] width 992 height 974
click at [981, 246] on div "Links Posts Design Subscribers Stats Settings + ADD LINK + ADD EMBED + Add head…" at bounding box center [496, 0] width 992 height 974
